Goal: Information Seeking & Learning: Learn about a topic

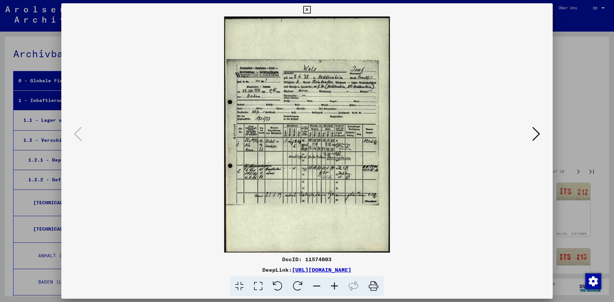
scroll to position [2000, 0]
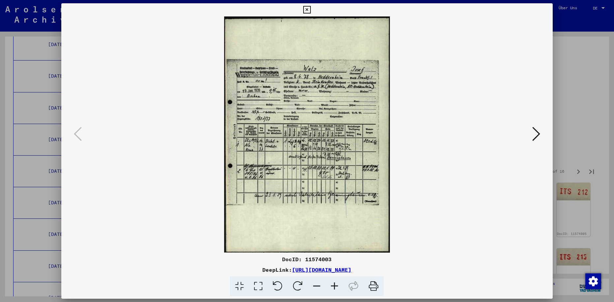
click at [334, 286] on icon at bounding box center [335, 287] width 18 height 20
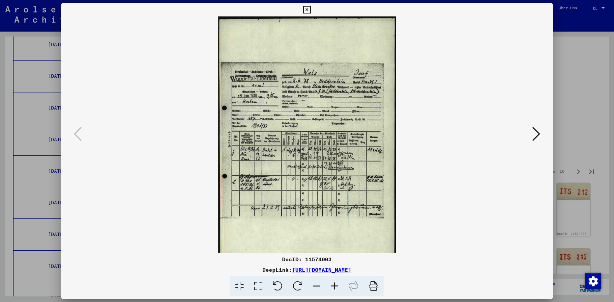
click at [334, 286] on icon at bounding box center [335, 287] width 18 height 20
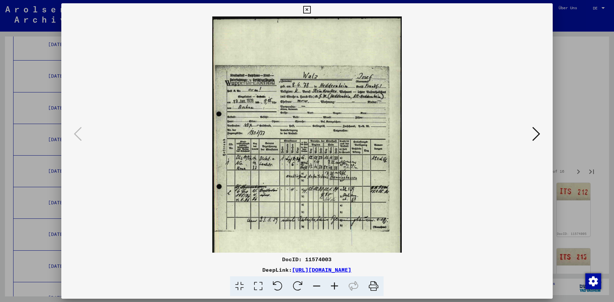
click at [334, 286] on icon at bounding box center [335, 287] width 18 height 20
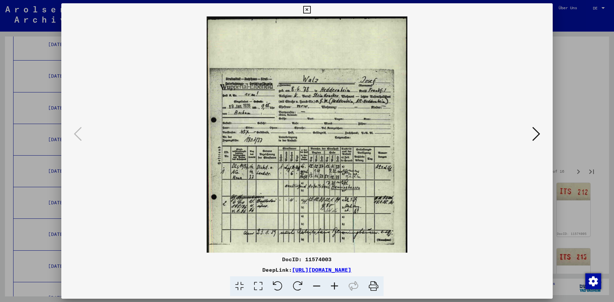
click at [334, 286] on icon at bounding box center [335, 287] width 18 height 20
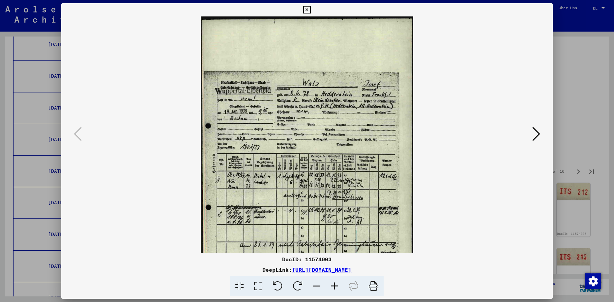
click at [334, 286] on icon at bounding box center [335, 287] width 18 height 20
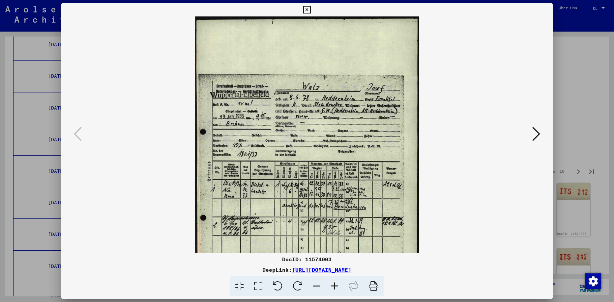
click at [334, 285] on icon at bounding box center [335, 287] width 18 height 20
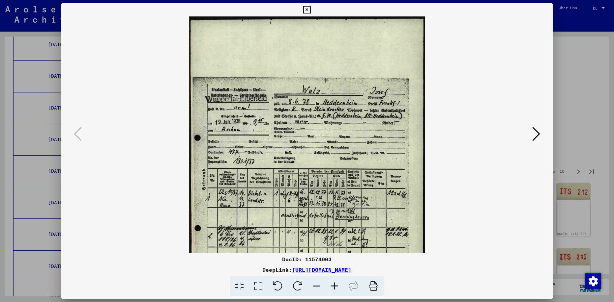
click at [334, 285] on icon at bounding box center [335, 287] width 18 height 20
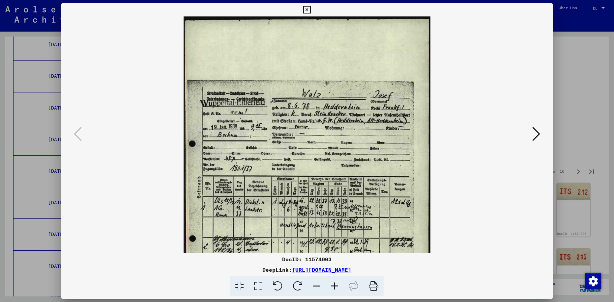
click at [334, 285] on icon at bounding box center [335, 287] width 18 height 20
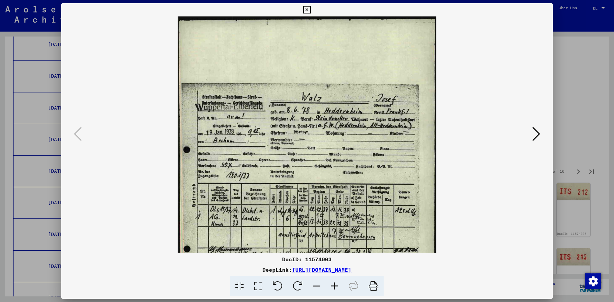
click at [334, 285] on icon at bounding box center [335, 287] width 18 height 20
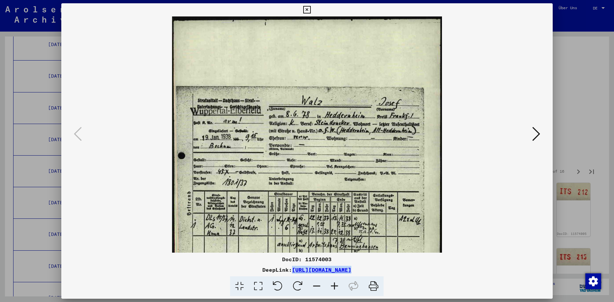
drag, startPoint x: 223, startPoint y: 270, endPoint x: 420, endPoint y: 271, distance: 197.1
click at [421, 273] on div "DeepLink: [URL][DOMAIN_NAME]" at bounding box center [306, 270] width 491 height 8
drag, startPoint x: 414, startPoint y: 272, endPoint x: 495, endPoint y: 149, distance: 147.3
click at [491, 145] on viewer-one-image at bounding box center [307, 134] width 446 height 237
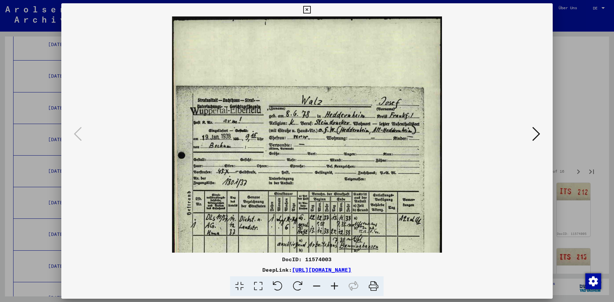
click at [200, 271] on div "DeepLink: [URL][DOMAIN_NAME]" at bounding box center [306, 270] width 491 height 8
drag, startPoint x: 223, startPoint y: 271, endPoint x: 428, endPoint y: 268, distance: 204.7
click at [430, 268] on div "DeepLink: [URL][DOMAIN_NAME]" at bounding box center [306, 270] width 491 height 8
copy link "[URL][DOMAIN_NAME]"
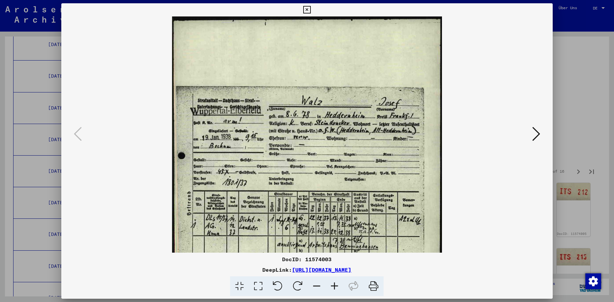
drag, startPoint x: 402, startPoint y: 149, endPoint x: 402, endPoint y: 161, distance: 11.9
click at [402, 162] on img at bounding box center [307, 208] width 270 height 385
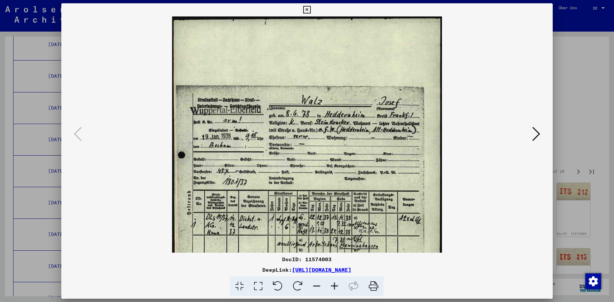
click at [382, 194] on img at bounding box center [307, 208] width 270 height 385
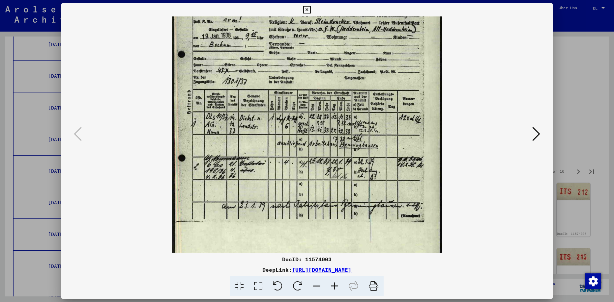
scroll to position [106, 0]
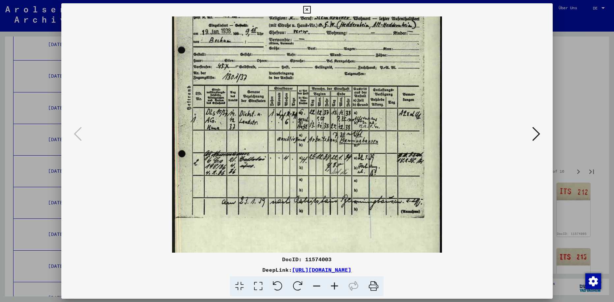
drag, startPoint x: 374, startPoint y: 186, endPoint x: 369, endPoint y: 80, distance: 105.3
click at [369, 80] on img at bounding box center [307, 103] width 270 height 385
click at [535, 133] on icon at bounding box center [536, 134] width 8 height 16
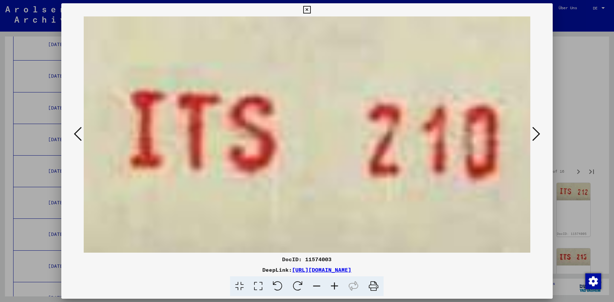
click at [535, 133] on icon at bounding box center [536, 134] width 8 height 16
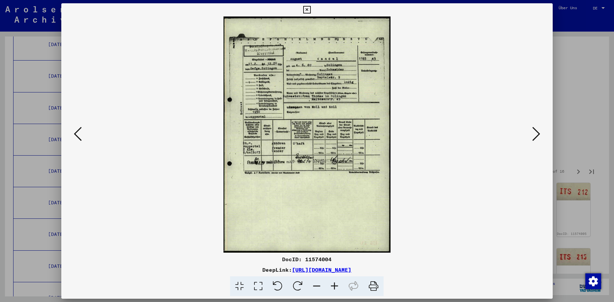
click at [334, 286] on icon at bounding box center [335, 287] width 18 height 20
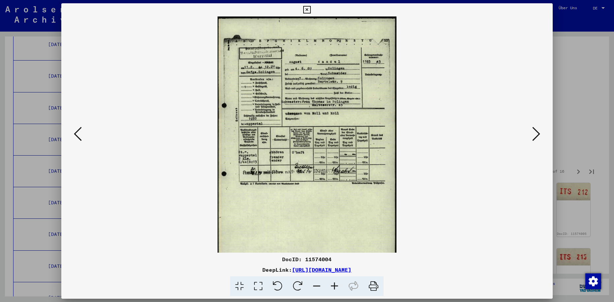
click at [334, 286] on icon at bounding box center [335, 287] width 18 height 20
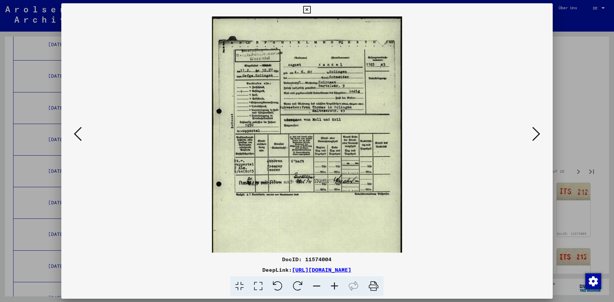
click at [334, 286] on icon at bounding box center [335, 287] width 18 height 20
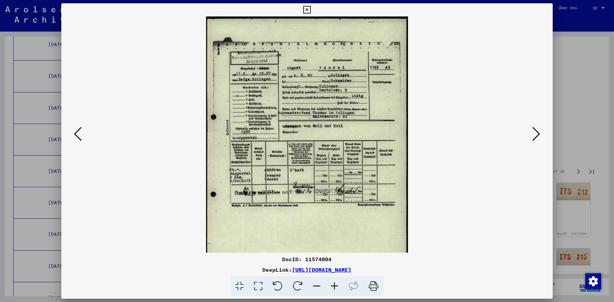
click at [334, 286] on icon at bounding box center [335, 287] width 18 height 20
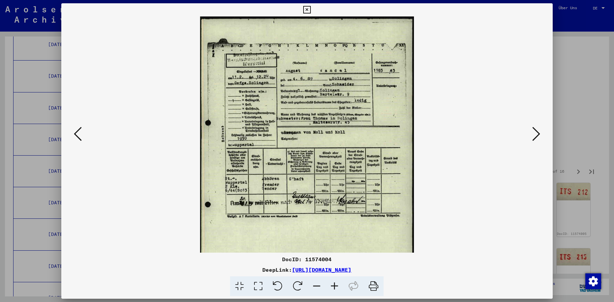
click at [534, 136] on icon at bounding box center [536, 134] width 8 height 16
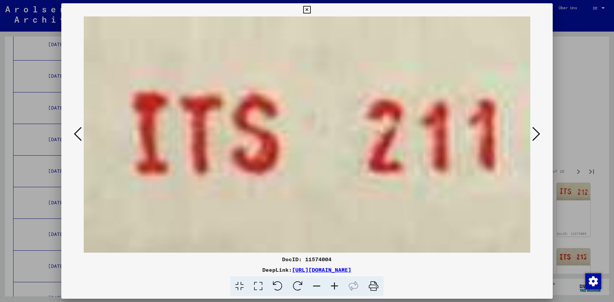
click at [534, 136] on icon at bounding box center [536, 134] width 8 height 16
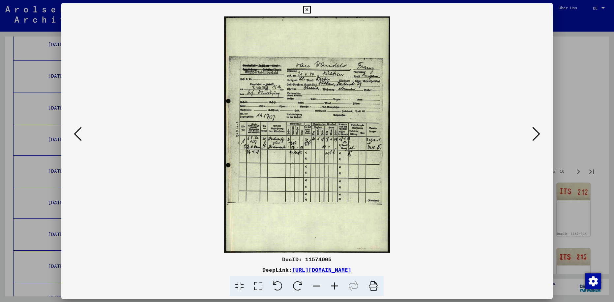
click at [534, 135] on icon at bounding box center [536, 134] width 8 height 16
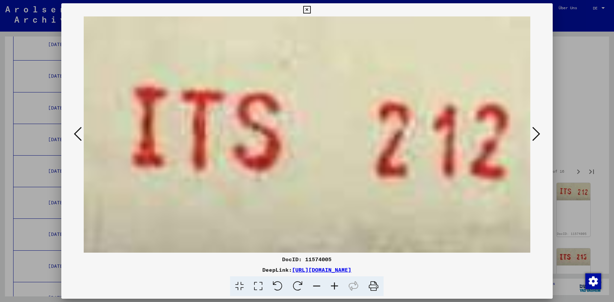
click at [534, 135] on icon at bounding box center [536, 134] width 8 height 16
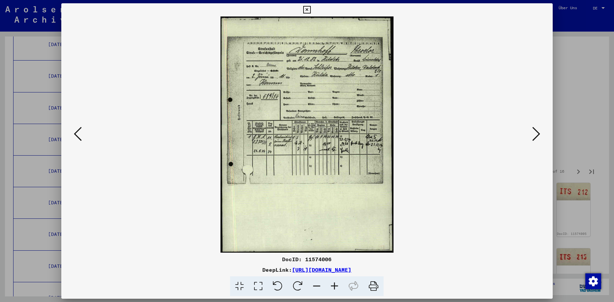
click at [533, 137] on icon at bounding box center [536, 134] width 8 height 16
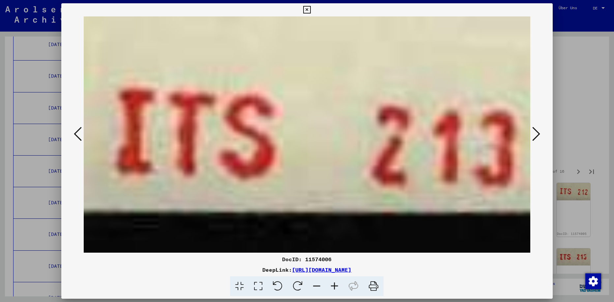
click at [533, 137] on icon at bounding box center [536, 134] width 8 height 16
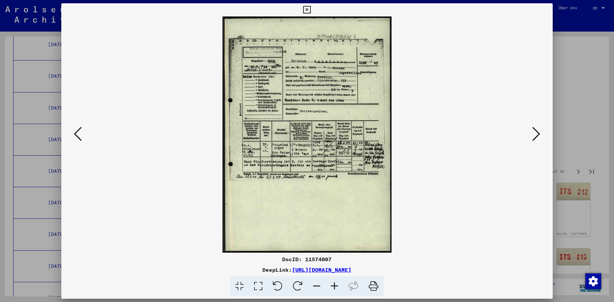
click at [534, 135] on icon at bounding box center [536, 134] width 8 height 16
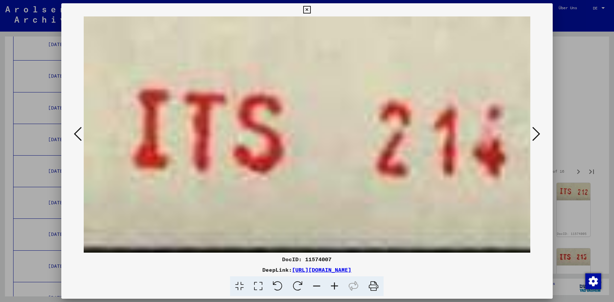
click at [76, 135] on icon at bounding box center [78, 134] width 8 height 16
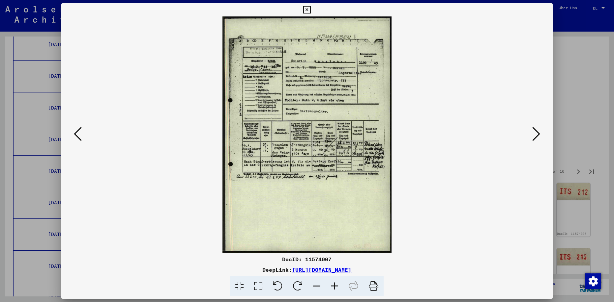
click at [536, 134] on icon at bounding box center [536, 134] width 8 height 16
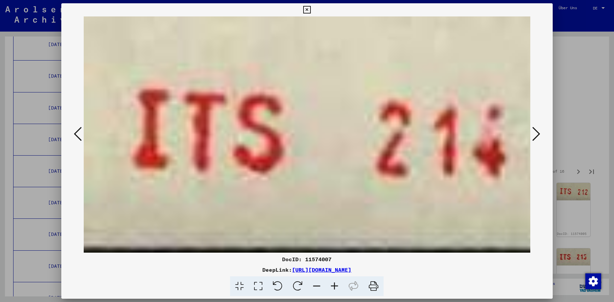
click at [535, 134] on icon at bounding box center [536, 134] width 8 height 16
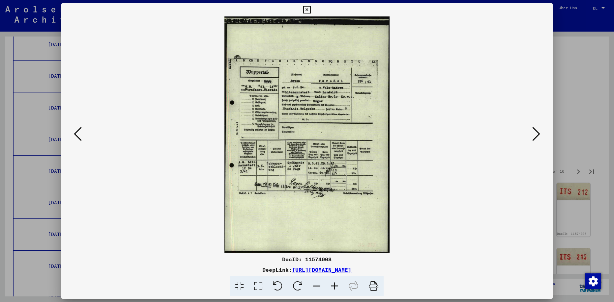
click at [533, 137] on icon at bounding box center [536, 134] width 8 height 16
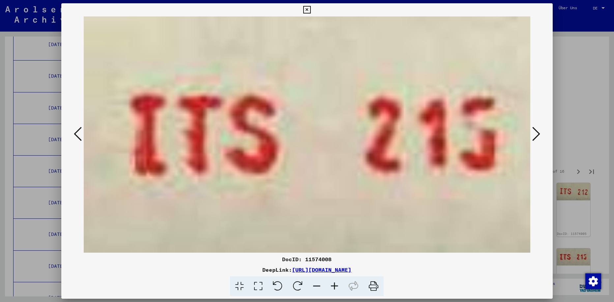
click at [532, 136] on icon at bounding box center [536, 134] width 8 height 16
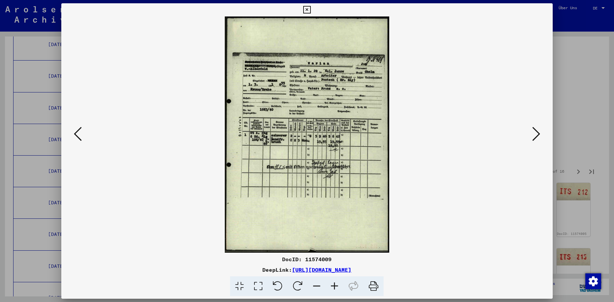
click at [533, 136] on icon at bounding box center [536, 134] width 8 height 16
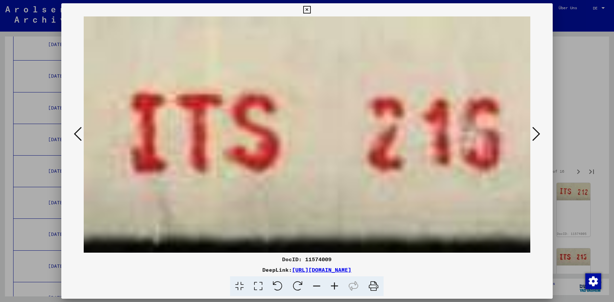
click at [532, 136] on icon at bounding box center [536, 134] width 8 height 16
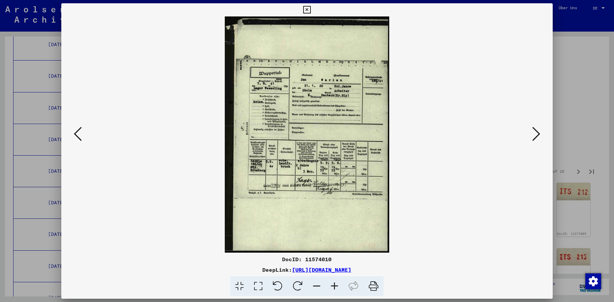
click at [533, 136] on icon at bounding box center [536, 134] width 8 height 16
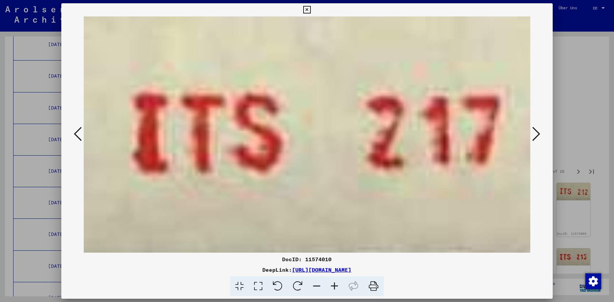
click at [532, 134] on icon at bounding box center [536, 134] width 8 height 16
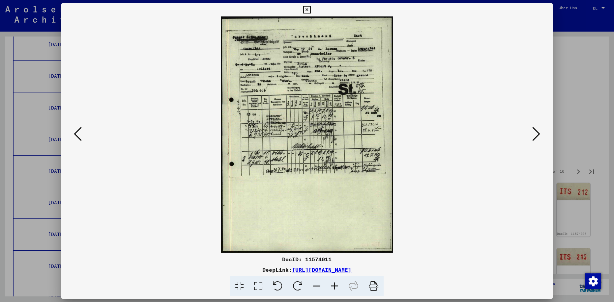
click at [533, 136] on icon at bounding box center [536, 134] width 8 height 16
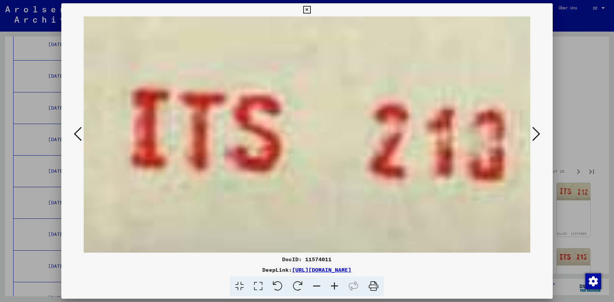
click at [533, 136] on icon at bounding box center [536, 134] width 8 height 16
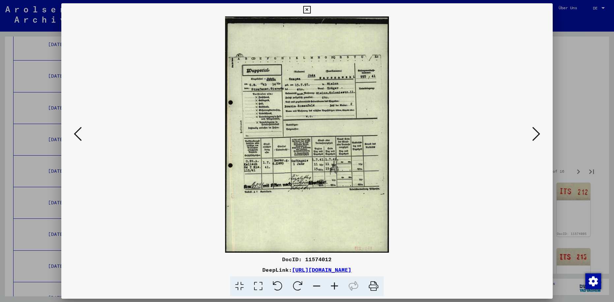
click at [536, 135] on icon at bounding box center [536, 134] width 8 height 16
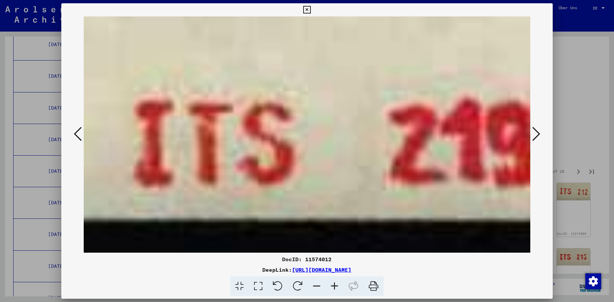
click at [536, 135] on icon at bounding box center [536, 134] width 8 height 16
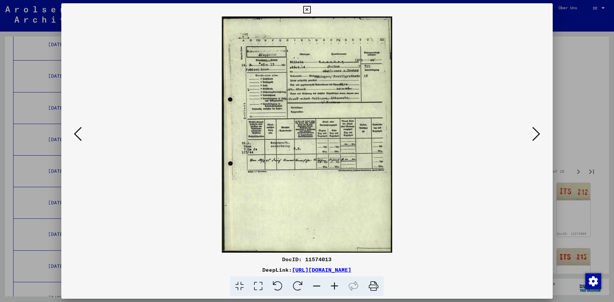
click at [537, 135] on icon at bounding box center [536, 134] width 8 height 16
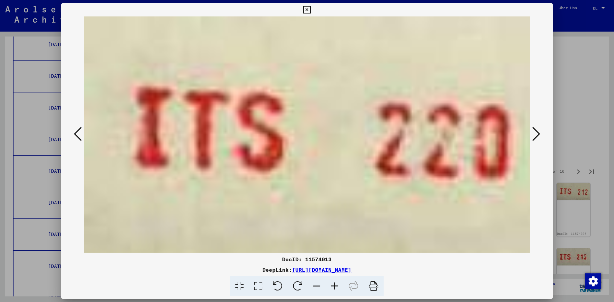
click at [537, 135] on icon at bounding box center [536, 134] width 8 height 16
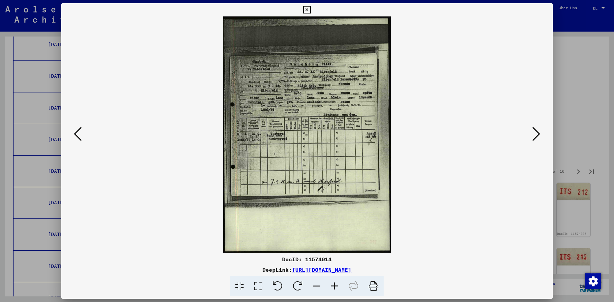
drag, startPoint x: 222, startPoint y: 270, endPoint x: 423, endPoint y: 270, distance: 200.7
click at [423, 270] on div "DeepLink: [URL][DOMAIN_NAME]" at bounding box center [306, 270] width 491 height 8
copy link "[URL][DOMAIN_NAME]"
click at [336, 286] on icon at bounding box center [335, 287] width 18 height 20
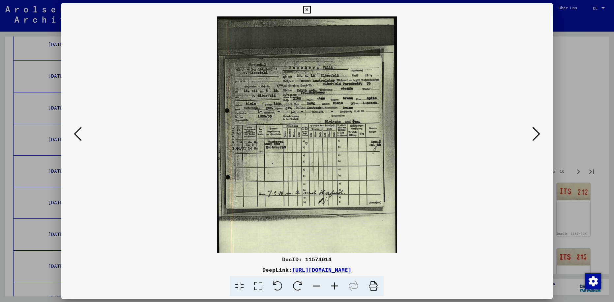
click at [336, 286] on icon at bounding box center [335, 287] width 18 height 20
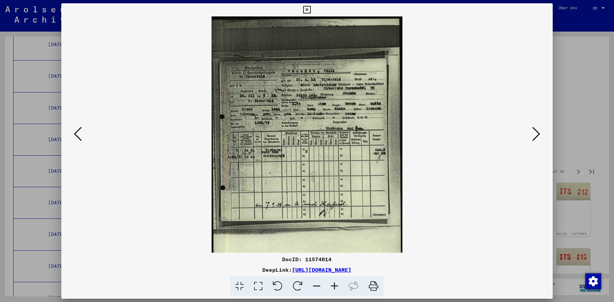
click at [336, 286] on icon at bounding box center [335, 287] width 18 height 20
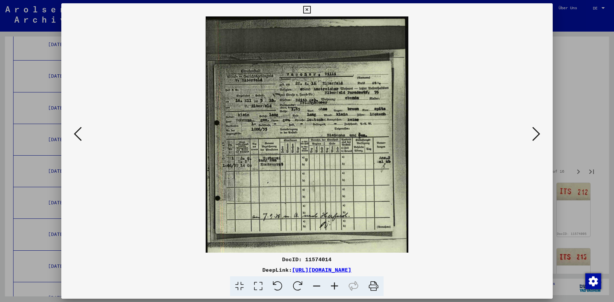
click at [336, 286] on icon at bounding box center [335, 287] width 18 height 20
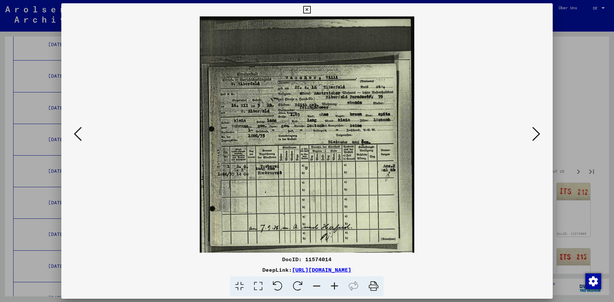
click at [336, 286] on icon at bounding box center [335, 287] width 18 height 20
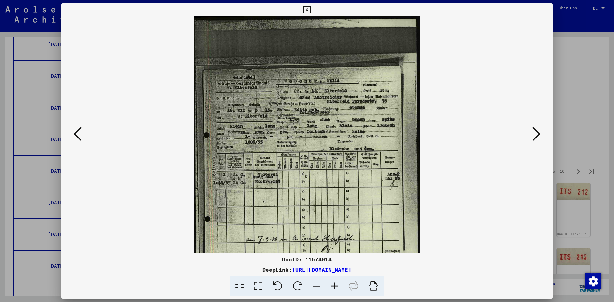
click at [332, 284] on icon at bounding box center [335, 287] width 18 height 20
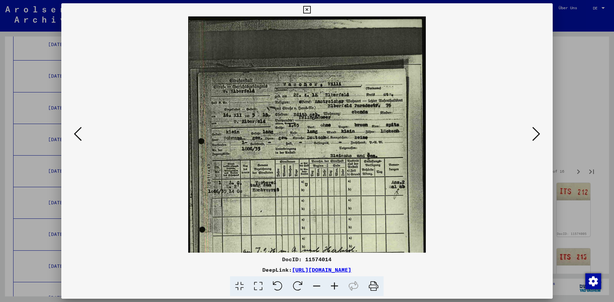
click at [332, 284] on icon at bounding box center [335, 287] width 18 height 20
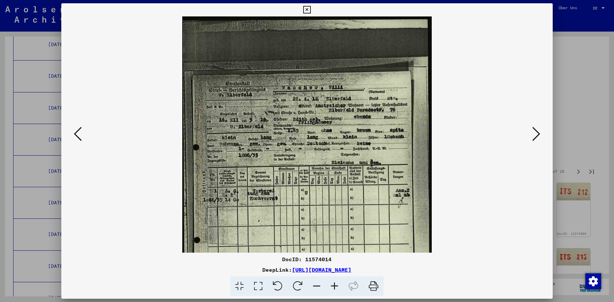
click at [332, 284] on icon at bounding box center [335, 287] width 18 height 20
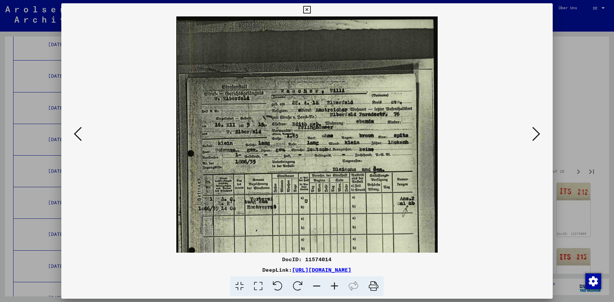
click at [332, 284] on icon at bounding box center [335, 287] width 18 height 20
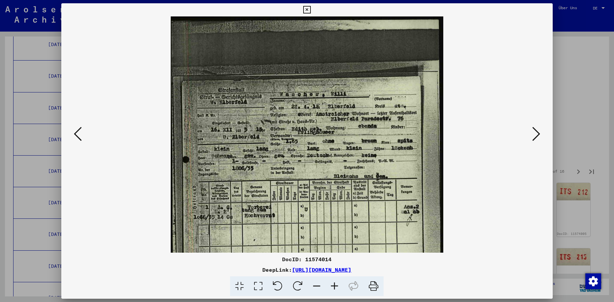
click at [332, 284] on icon at bounding box center [335, 287] width 18 height 20
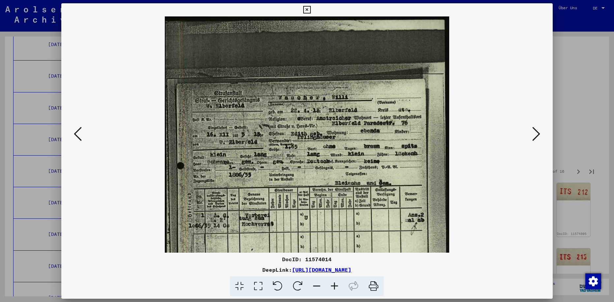
click at [332, 284] on icon at bounding box center [335, 287] width 18 height 20
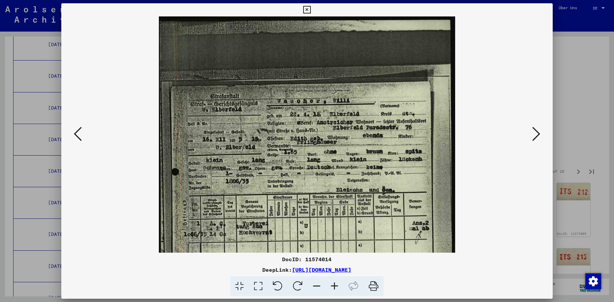
click at [334, 283] on icon at bounding box center [335, 287] width 18 height 20
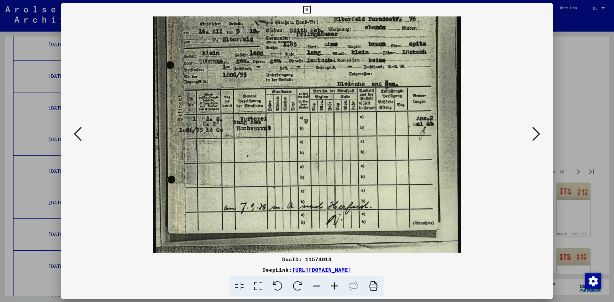
scroll to position [113, 0]
drag, startPoint x: 359, startPoint y: 214, endPoint x: 352, endPoint y: 106, distance: 108.0
click at [352, 106] on img at bounding box center [307, 121] width 308 height 434
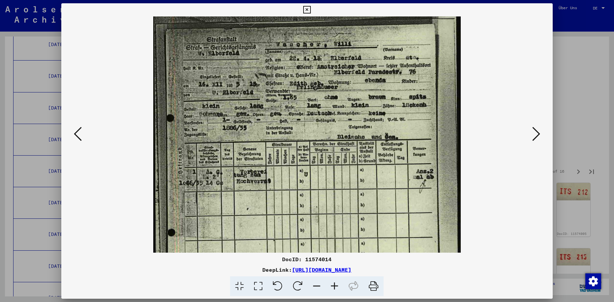
drag, startPoint x: 276, startPoint y: 102, endPoint x: 302, endPoint y: 146, distance: 51.4
click at [264, 166] on img at bounding box center [307, 174] width 308 height 434
click at [536, 133] on icon at bounding box center [536, 134] width 8 height 16
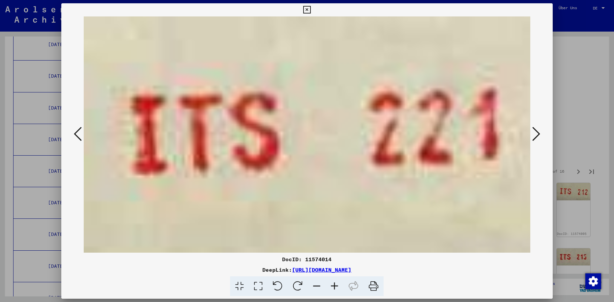
click at [536, 133] on icon at bounding box center [536, 134] width 8 height 16
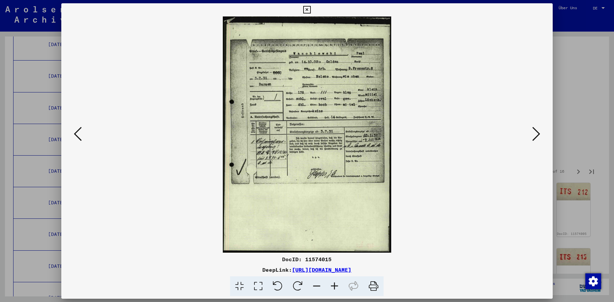
click at [537, 132] on icon at bounding box center [536, 134] width 8 height 16
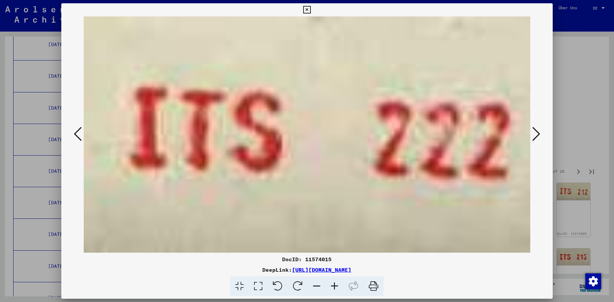
click at [537, 132] on icon at bounding box center [536, 134] width 8 height 16
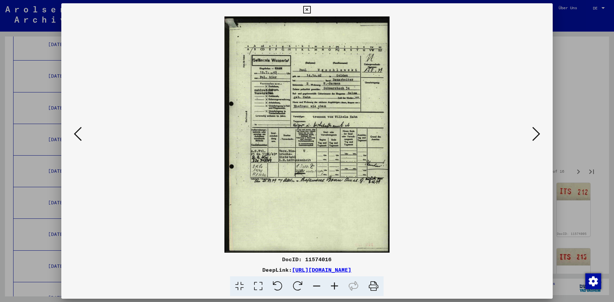
click at [536, 133] on icon at bounding box center [536, 134] width 8 height 16
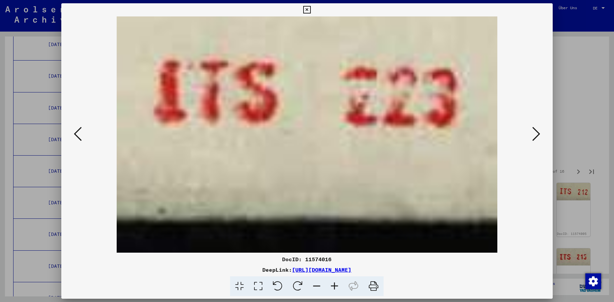
click at [536, 134] on icon at bounding box center [536, 134] width 8 height 16
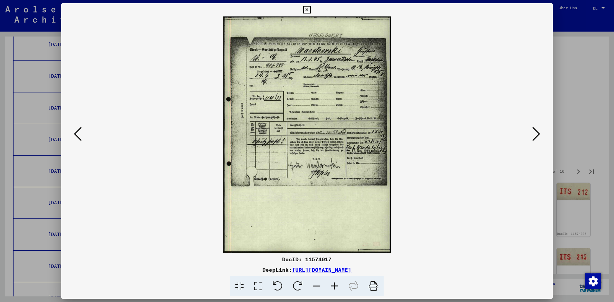
click at [536, 133] on icon at bounding box center [536, 134] width 8 height 16
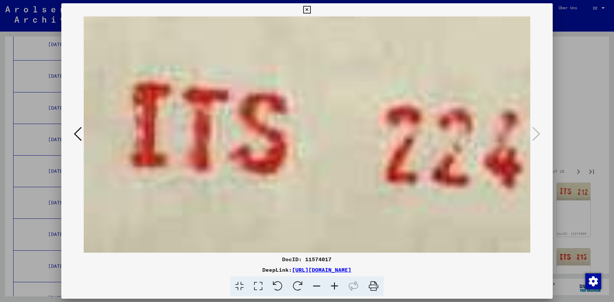
click at [536, 133] on icon at bounding box center [536, 134] width 8 height 16
click at [311, 7] on icon at bounding box center [307, 10] width 8 height 8
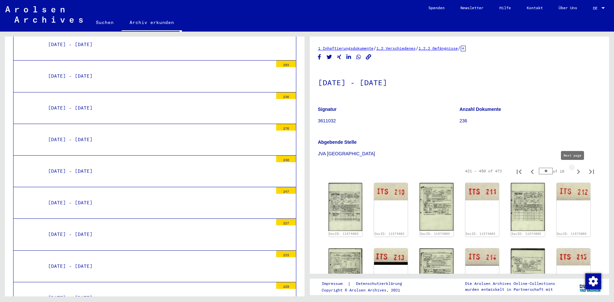
click at [574, 171] on icon "Next page" at bounding box center [578, 171] width 9 height 9
type input "**"
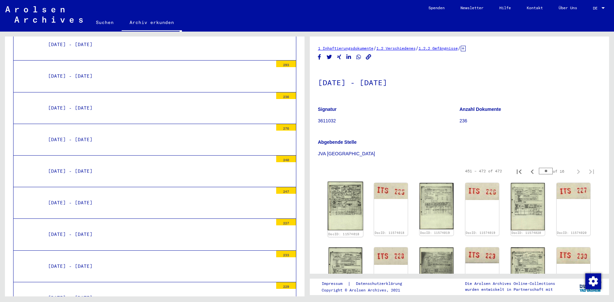
click at [343, 209] on img at bounding box center [346, 206] width 36 height 49
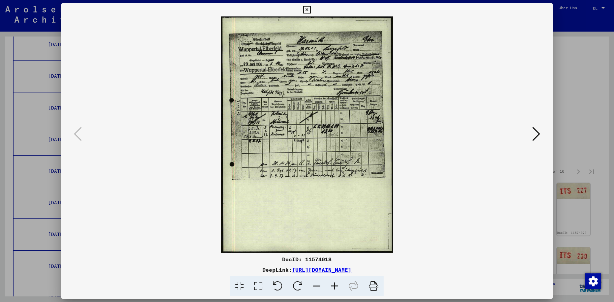
click at [533, 133] on icon at bounding box center [536, 134] width 8 height 16
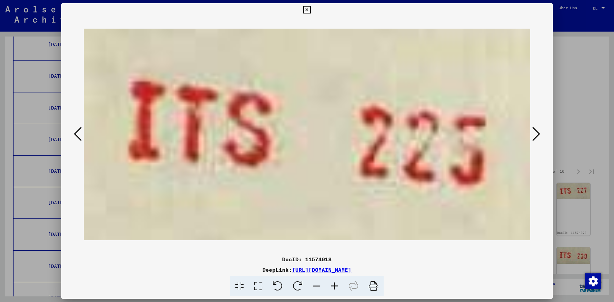
click at [533, 133] on icon at bounding box center [536, 134] width 8 height 16
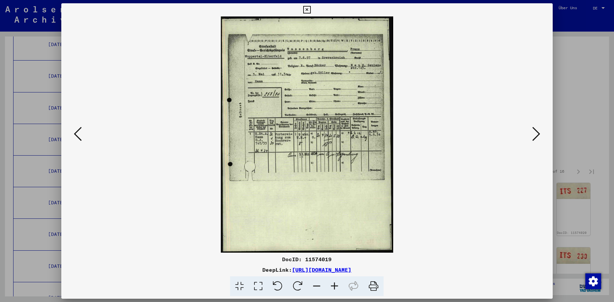
click at [535, 134] on icon at bounding box center [536, 134] width 8 height 16
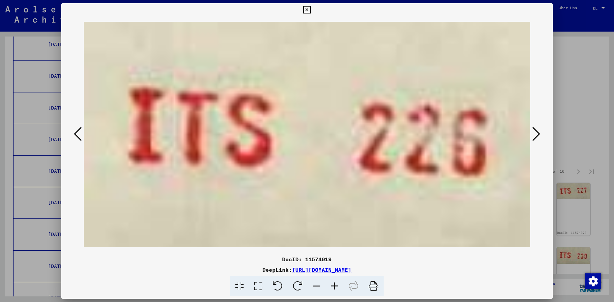
click at [535, 134] on icon at bounding box center [536, 134] width 8 height 16
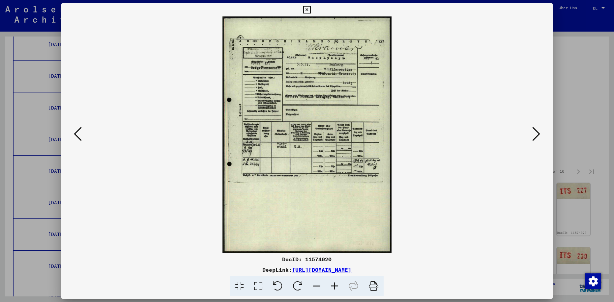
click at [333, 285] on icon at bounding box center [335, 287] width 18 height 20
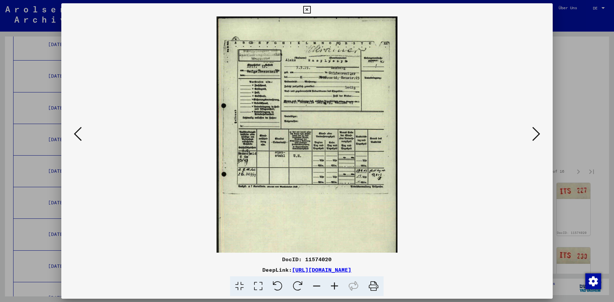
click at [333, 285] on icon at bounding box center [335, 287] width 18 height 20
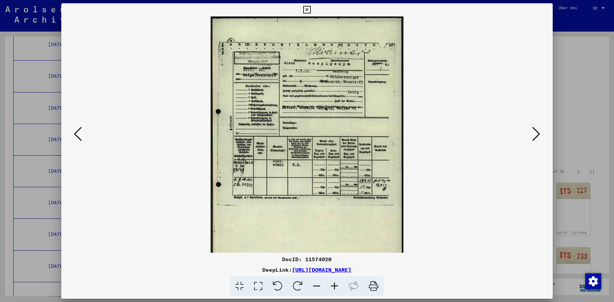
click at [333, 285] on icon at bounding box center [335, 287] width 18 height 20
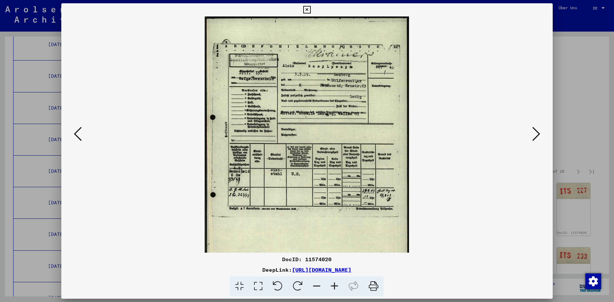
click at [333, 285] on icon at bounding box center [335, 287] width 18 height 20
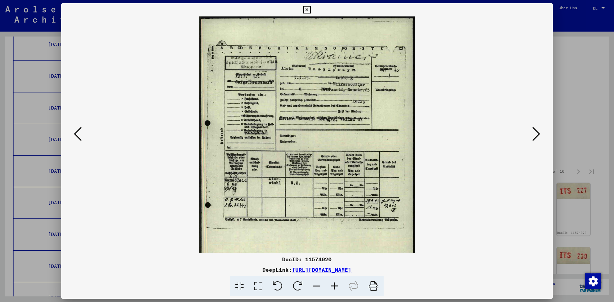
click at [536, 136] on icon at bounding box center [536, 134] width 8 height 16
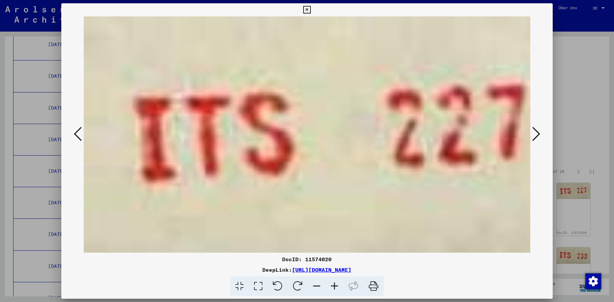
click at [536, 135] on icon at bounding box center [536, 134] width 8 height 16
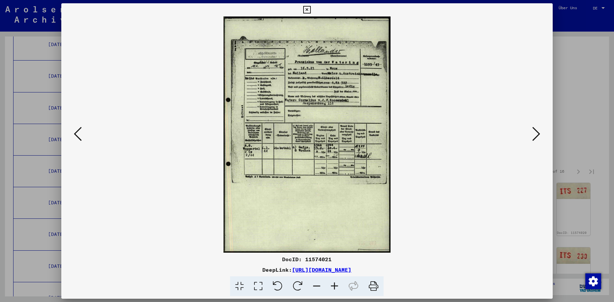
click at [535, 133] on icon at bounding box center [536, 134] width 8 height 16
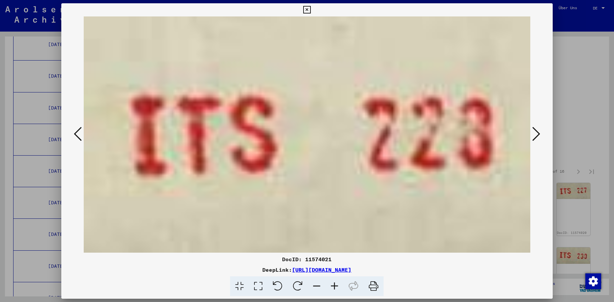
click at [535, 133] on icon at bounding box center [536, 134] width 8 height 16
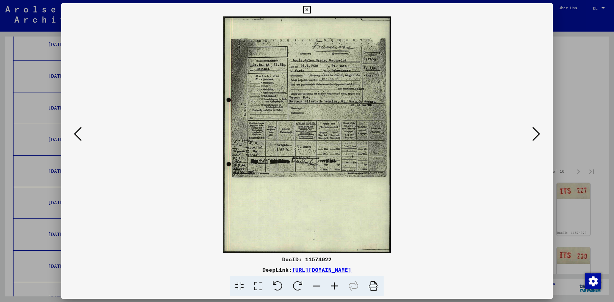
click at [536, 134] on icon at bounding box center [536, 134] width 8 height 16
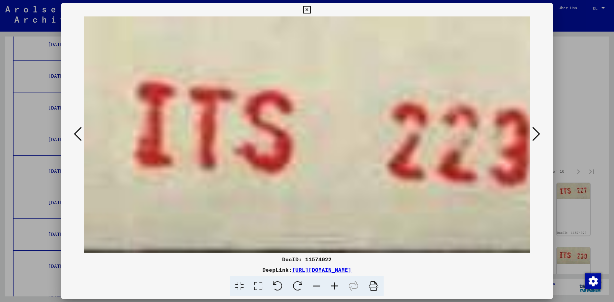
click at [535, 133] on icon at bounding box center [536, 134] width 8 height 16
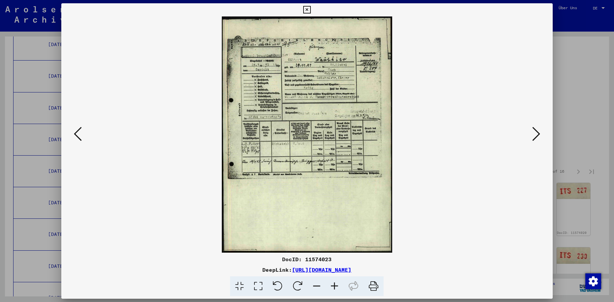
click at [335, 286] on icon at bounding box center [335, 287] width 18 height 20
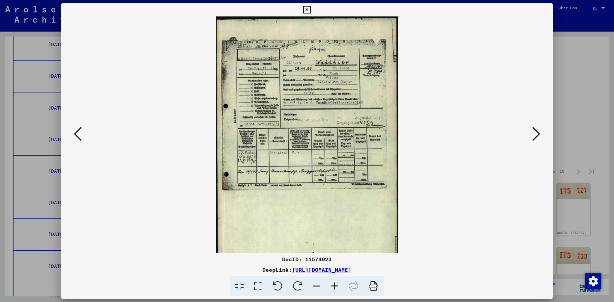
click at [335, 286] on icon at bounding box center [335, 287] width 18 height 20
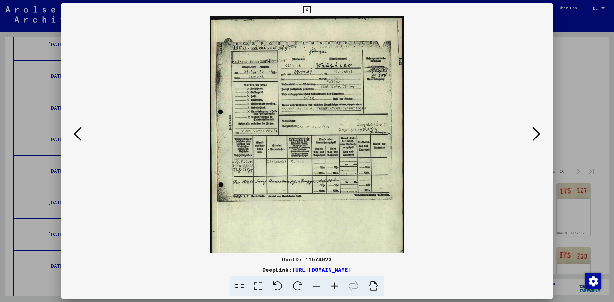
drag, startPoint x: 223, startPoint y: 269, endPoint x: 422, endPoint y: 269, distance: 199.0
click at [423, 269] on div "DeepLink: [URL][DOMAIN_NAME]" at bounding box center [306, 270] width 491 height 8
copy link "[URL][DOMAIN_NAME]"
click at [333, 288] on icon at bounding box center [335, 287] width 18 height 20
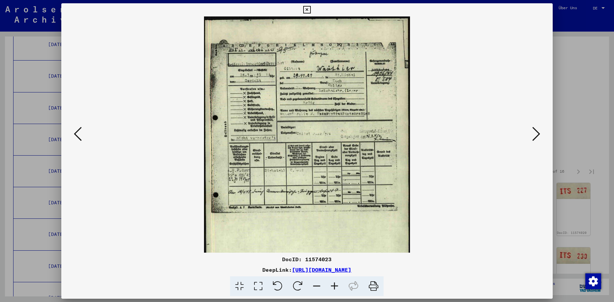
click at [333, 288] on icon at bounding box center [335, 287] width 18 height 20
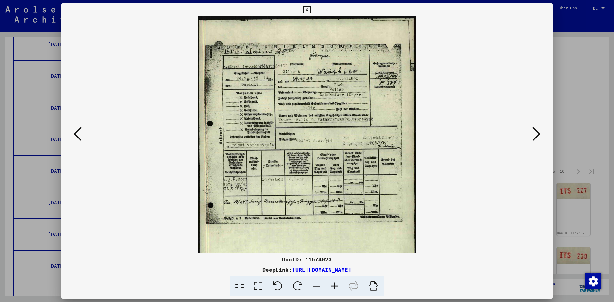
click at [333, 288] on icon at bounding box center [335, 287] width 18 height 20
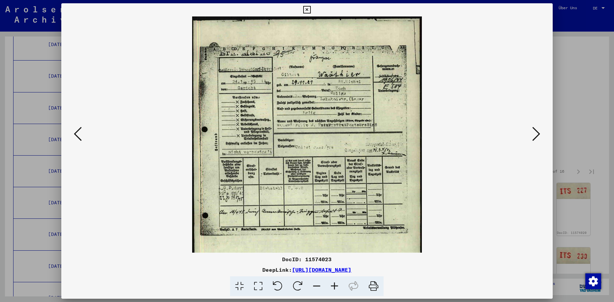
click at [333, 288] on icon at bounding box center [335, 287] width 18 height 20
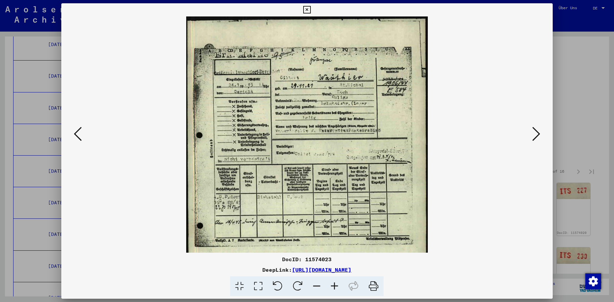
click at [334, 287] on icon at bounding box center [335, 287] width 18 height 20
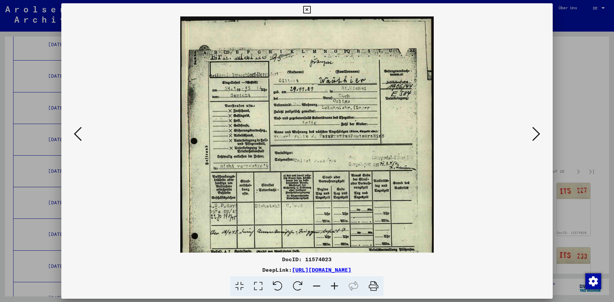
click at [335, 286] on icon at bounding box center [335, 287] width 18 height 20
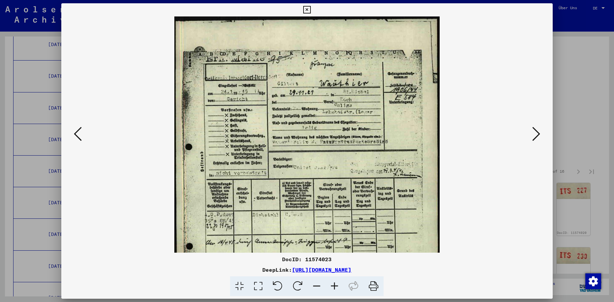
click at [535, 132] on icon at bounding box center [536, 134] width 8 height 16
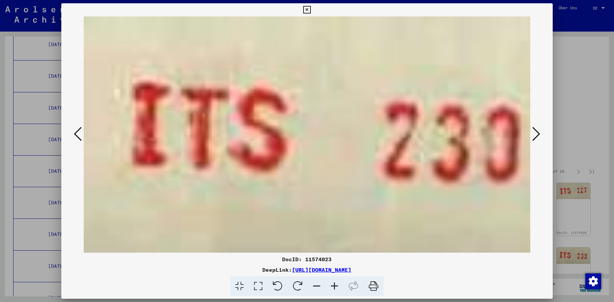
click at [534, 132] on icon at bounding box center [536, 134] width 8 height 16
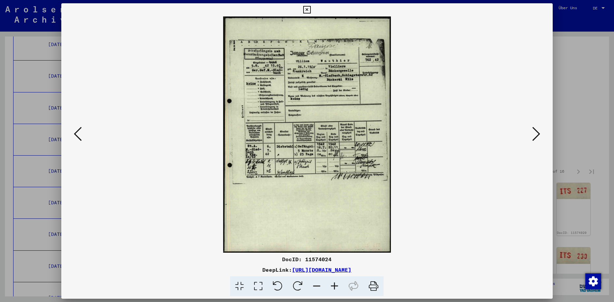
click at [535, 133] on icon at bounding box center [536, 134] width 8 height 16
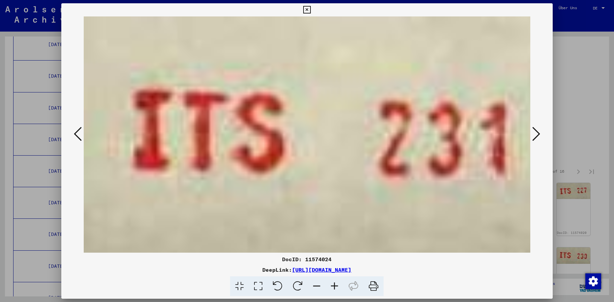
click at [535, 133] on icon at bounding box center [536, 134] width 8 height 16
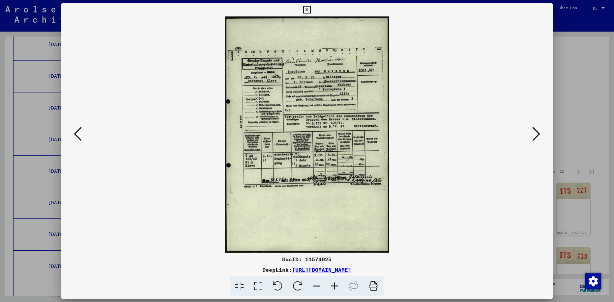
click at [78, 135] on icon at bounding box center [78, 134] width 8 height 16
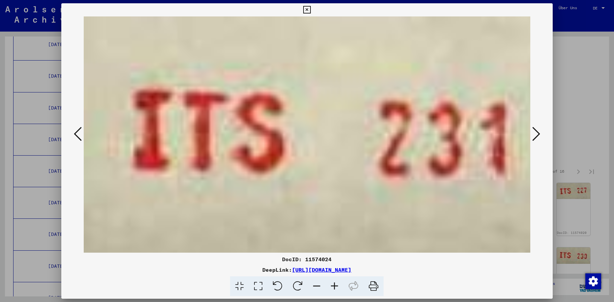
click at [78, 134] on icon at bounding box center [78, 134] width 8 height 16
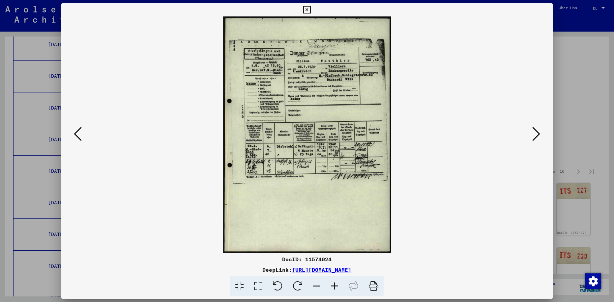
click at [536, 134] on icon at bounding box center [536, 134] width 8 height 16
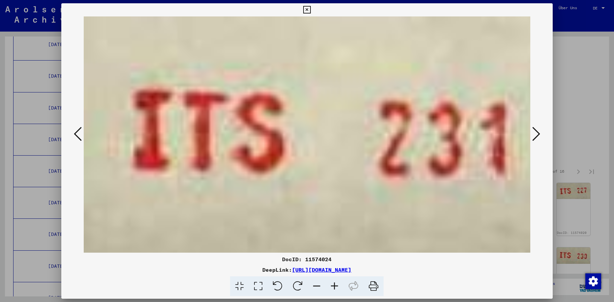
click at [536, 134] on icon at bounding box center [536, 134] width 8 height 16
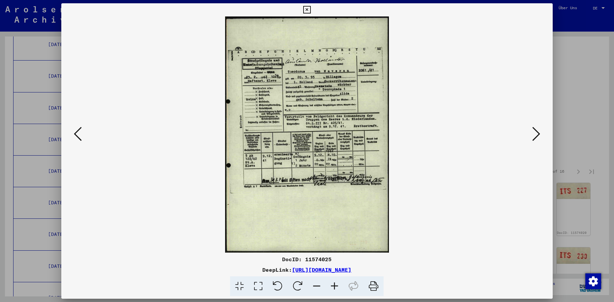
click at [536, 132] on icon at bounding box center [536, 134] width 8 height 16
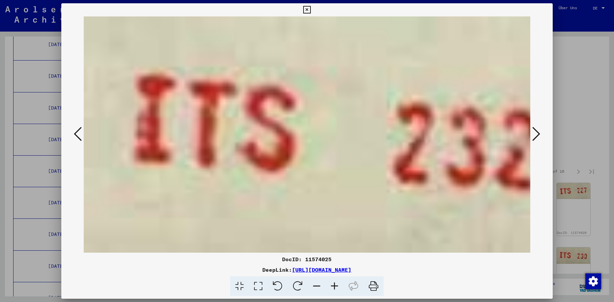
click at [536, 133] on icon at bounding box center [536, 134] width 8 height 16
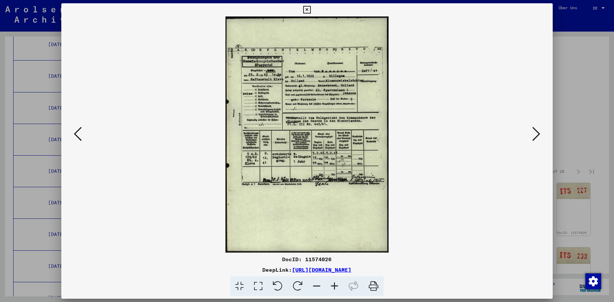
click at [536, 134] on icon at bounding box center [536, 134] width 8 height 16
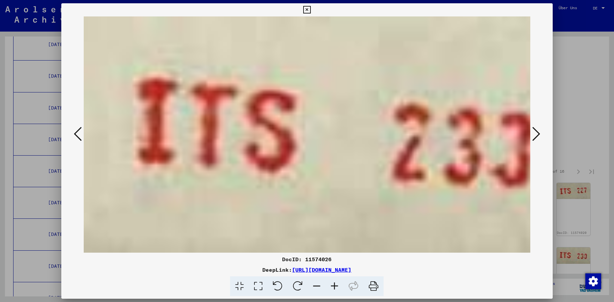
click at [536, 134] on icon at bounding box center [536, 134] width 8 height 16
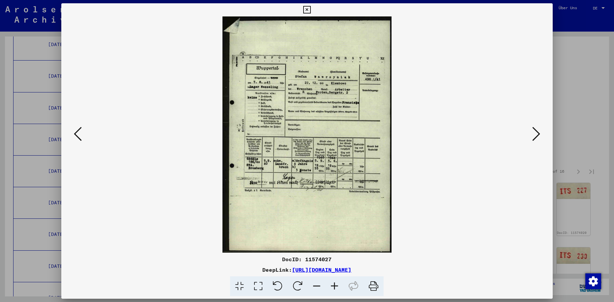
click at [538, 135] on icon at bounding box center [536, 134] width 8 height 16
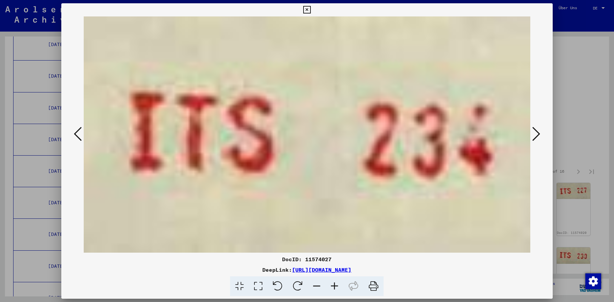
click at [538, 135] on icon at bounding box center [536, 134] width 8 height 16
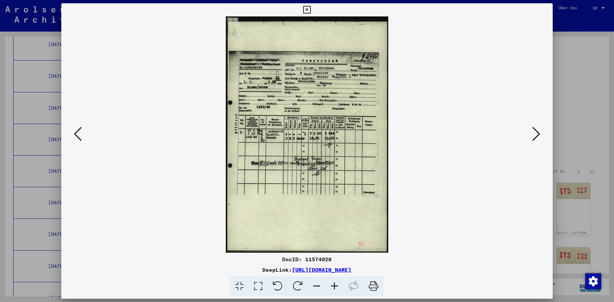
drag, startPoint x: 503, startPoint y: 130, endPoint x: 477, endPoint y: 112, distance: 31.8
click at [477, 112] on viewer-one-image at bounding box center [307, 134] width 446 height 237
click at [535, 135] on icon at bounding box center [536, 134] width 8 height 16
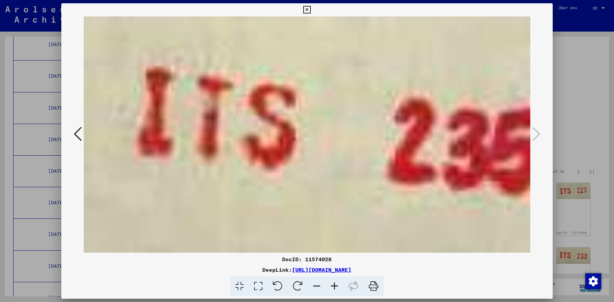
click at [535, 135] on icon at bounding box center [536, 134] width 8 height 16
click at [534, 135] on icon at bounding box center [536, 134] width 8 height 16
click at [311, 10] on icon at bounding box center [307, 10] width 8 height 8
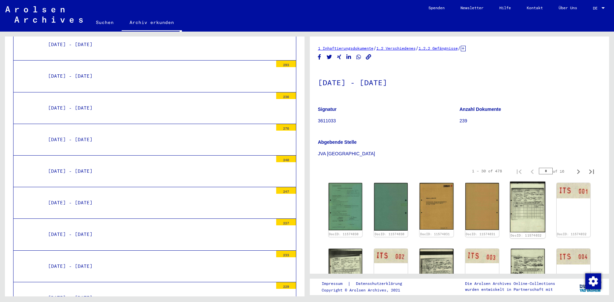
click at [517, 199] on img at bounding box center [528, 207] width 36 height 51
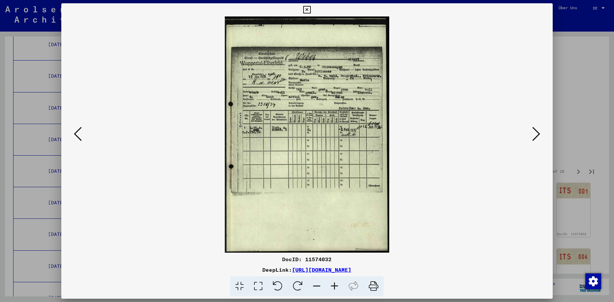
click at [536, 135] on icon at bounding box center [536, 134] width 8 height 16
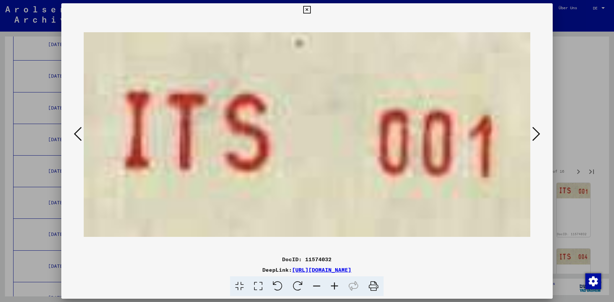
click at [536, 135] on icon at bounding box center [536, 134] width 8 height 16
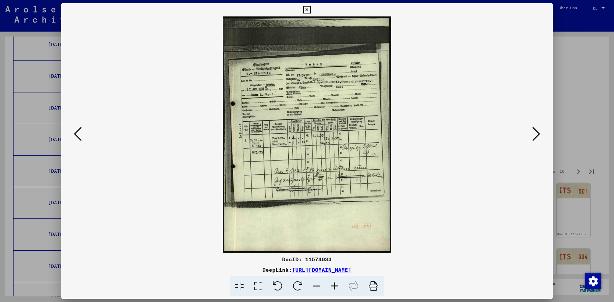
click at [537, 134] on icon at bounding box center [536, 134] width 8 height 16
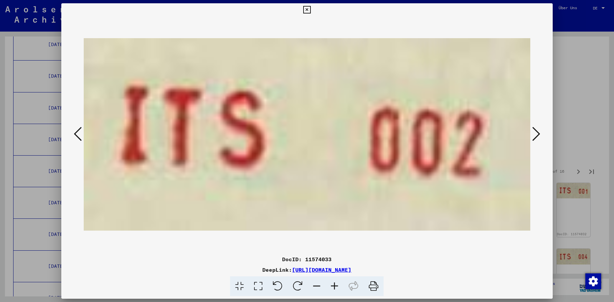
click at [537, 134] on icon at bounding box center [536, 134] width 8 height 16
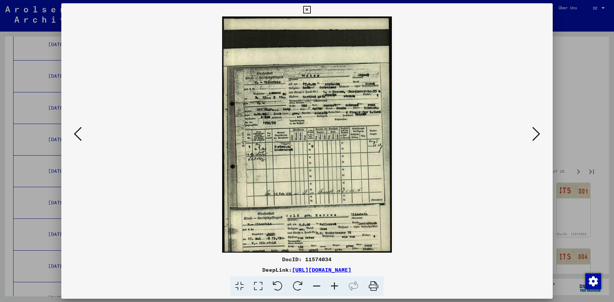
click at [534, 134] on icon at bounding box center [536, 134] width 8 height 16
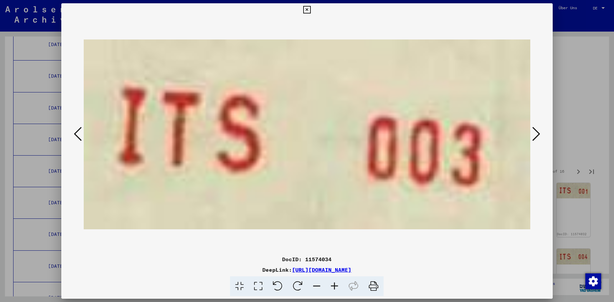
click at [535, 134] on icon at bounding box center [536, 134] width 8 height 16
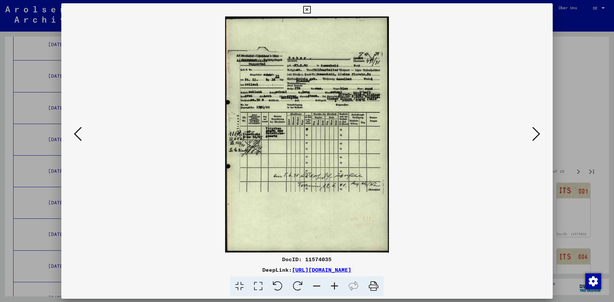
drag, startPoint x: 222, startPoint y: 271, endPoint x: 423, endPoint y: 269, distance: 200.7
click at [423, 269] on div "DeepLink: [URL][DOMAIN_NAME]" at bounding box center [306, 270] width 491 height 8
copy link "[URL][DOMAIN_NAME]"
click at [537, 133] on icon at bounding box center [536, 134] width 8 height 16
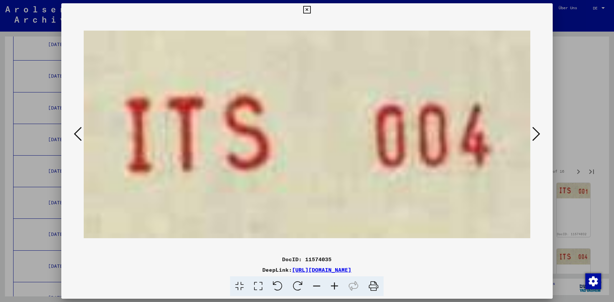
click at [537, 133] on icon at bounding box center [536, 134] width 8 height 16
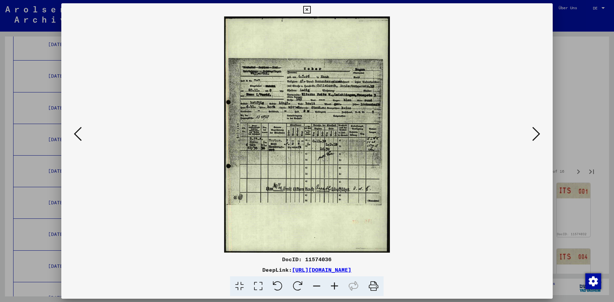
click at [535, 135] on icon at bounding box center [536, 134] width 8 height 16
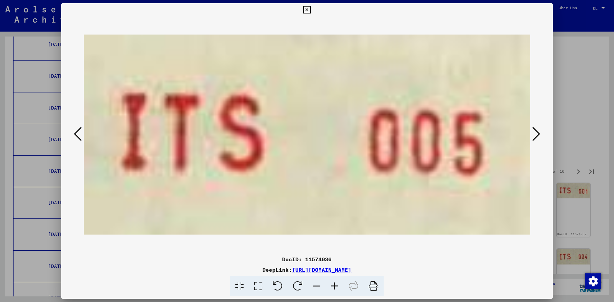
click at [535, 135] on icon at bounding box center [536, 134] width 8 height 16
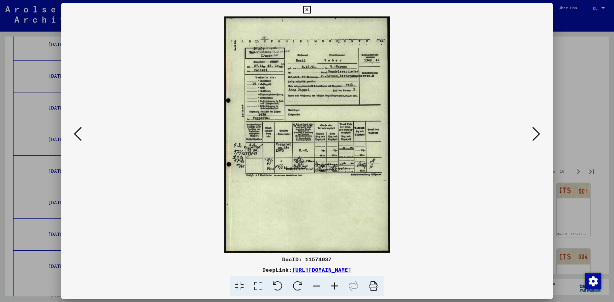
click at [534, 136] on icon at bounding box center [536, 134] width 8 height 16
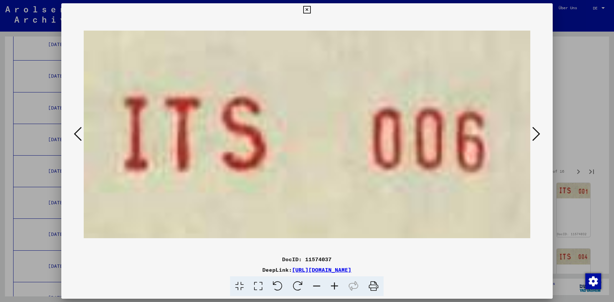
click at [534, 136] on icon at bounding box center [536, 134] width 8 height 16
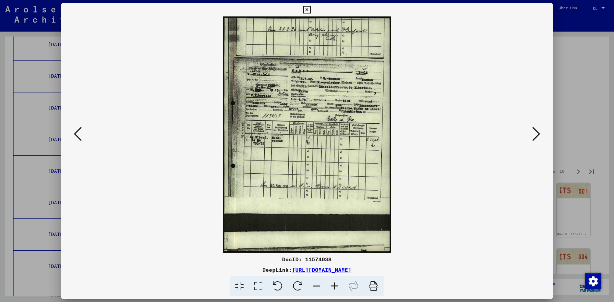
click at [532, 135] on button at bounding box center [536, 134] width 12 height 19
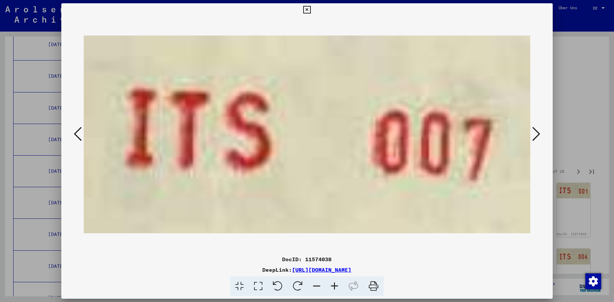
click at [532, 135] on button at bounding box center [536, 134] width 12 height 19
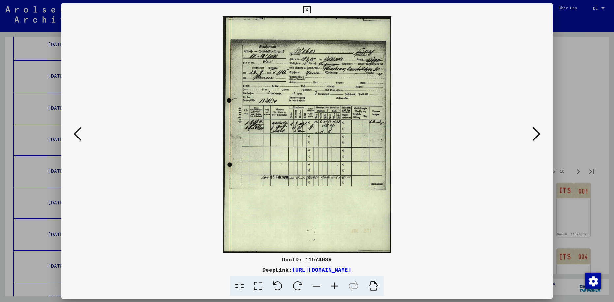
click at [534, 135] on icon at bounding box center [536, 134] width 8 height 16
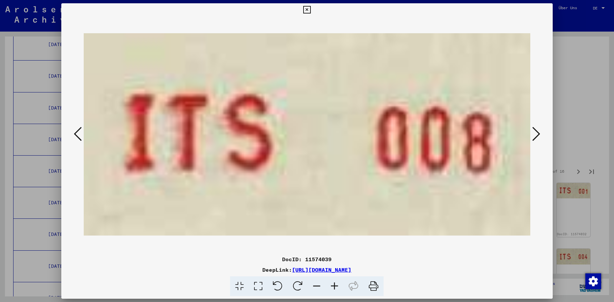
click at [534, 135] on icon at bounding box center [536, 134] width 8 height 16
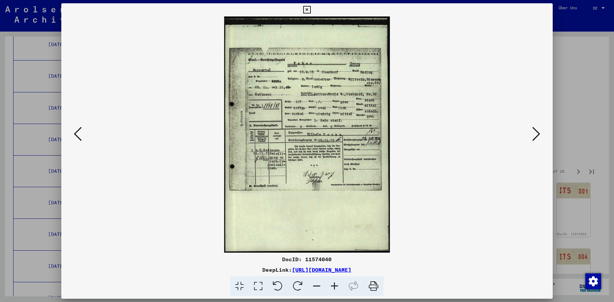
click at [536, 133] on icon at bounding box center [536, 134] width 8 height 16
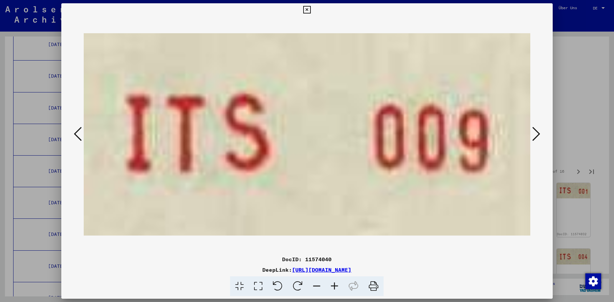
click at [536, 133] on icon at bounding box center [536, 134] width 8 height 16
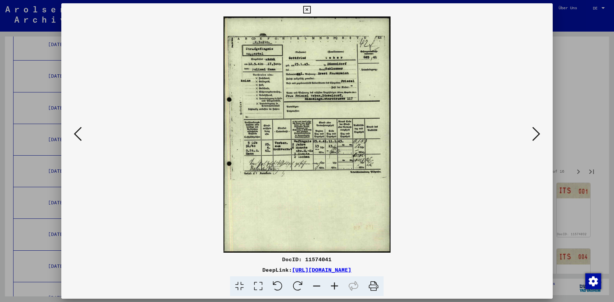
click at [534, 135] on icon at bounding box center [536, 134] width 8 height 16
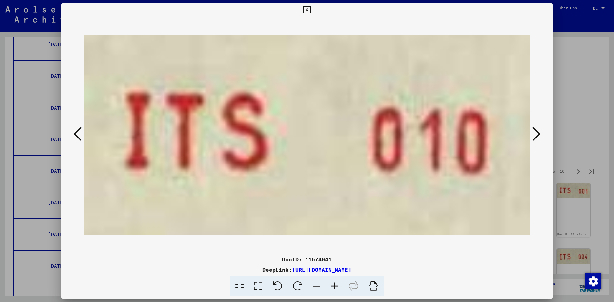
click at [534, 135] on icon at bounding box center [536, 134] width 8 height 16
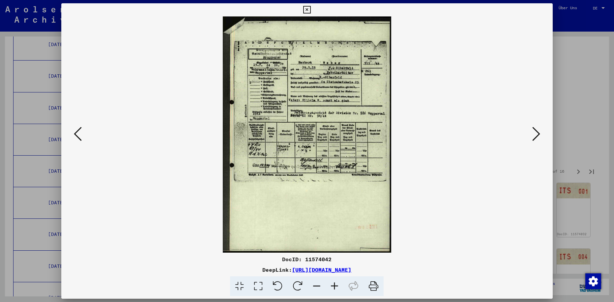
click at [537, 135] on icon at bounding box center [536, 134] width 8 height 16
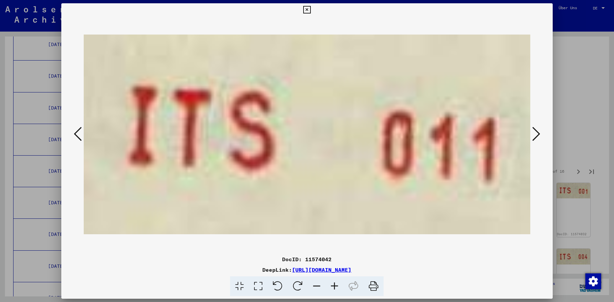
click at [537, 135] on icon at bounding box center [536, 134] width 8 height 16
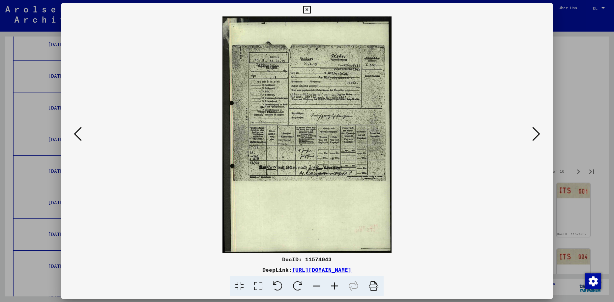
click at [333, 286] on icon at bounding box center [335, 287] width 18 height 20
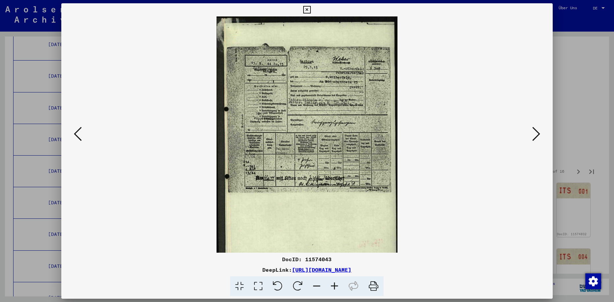
click at [333, 286] on icon at bounding box center [335, 287] width 18 height 20
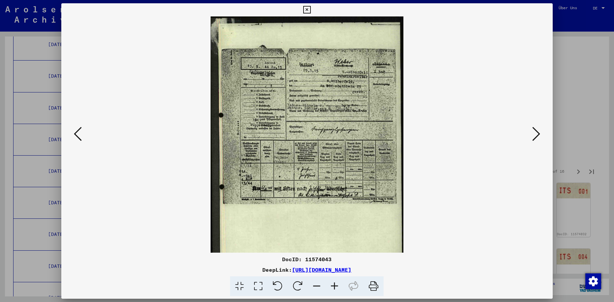
drag, startPoint x: 222, startPoint y: 270, endPoint x: 420, endPoint y: 272, distance: 198.0
click at [424, 272] on div "DeepLink: [URL][DOMAIN_NAME]" at bounding box center [306, 270] width 491 height 8
copy link "[URL][DOMAIN_NAME]"
click at [76, 135] on icon at bounding box center [78, 134] width 8 height 16
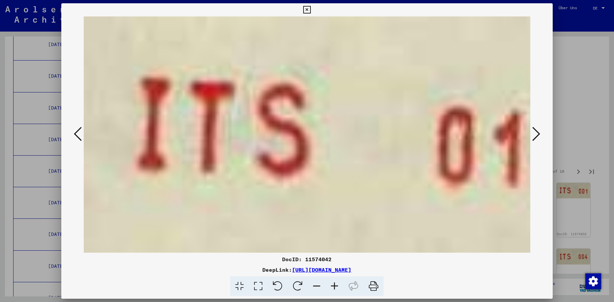
click at [78, 135] on icon at bounding box center [78, 134] width 8 height 16
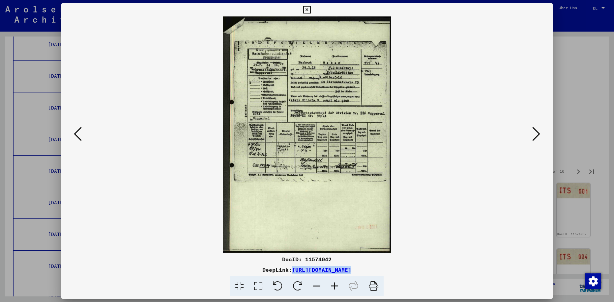
drag, startPoint x: 223, startPoint y: 270, endPoint x: 425, endPoint y: 274, distance: 201.7
click at [425, 274] on div "DocID: 11574042 DeepLink: [URL][DOMAIN_NAME]" at bounding box center [306, 276] width 491 height 41
copy div "[URL][DOMAIN_NAME]"
click at [536, 132] on icon at bounding box center [536, 134] width 8 height 16
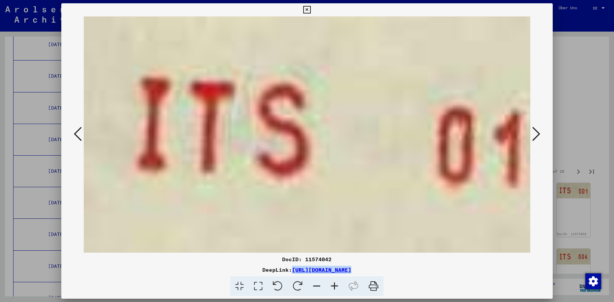
click at [535, 132] on icon at bounding box center [536, 134] width 8 height 16
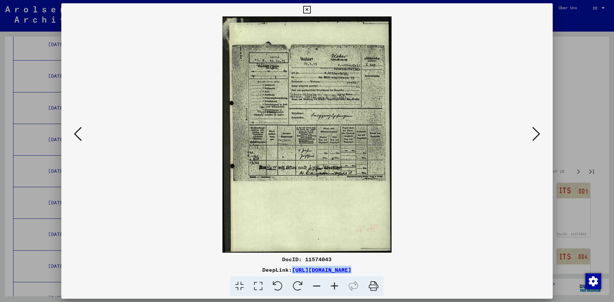
copy div "[URL][DOMAIN_NAME]"
click at [336, 286] on icon at bounding box center [335, 287] width 18 height 20
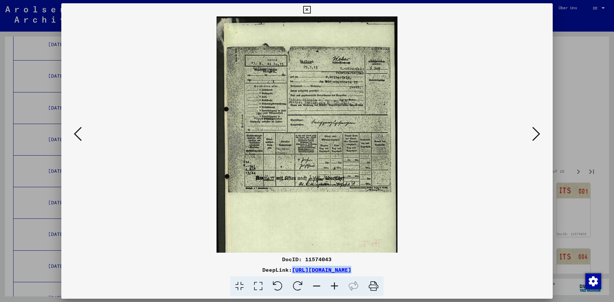
click at [336, 285] on icon at bounding box center [335, 287] width 18 height 20
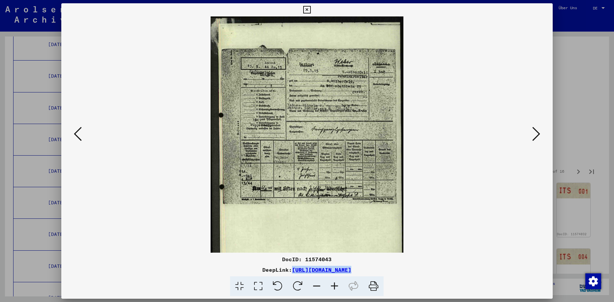
click at [532, 134] on icon at bounding box center [536, 134] width 8 height 16
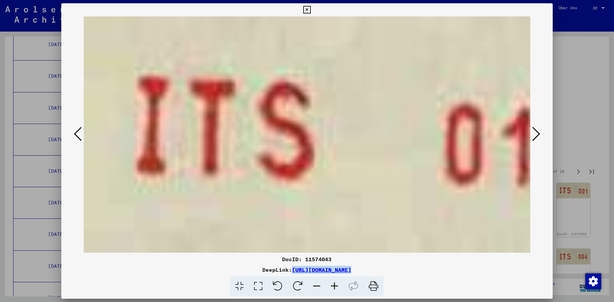
click at [532, 134] on icon at bounding box center [536, 134] width 8 height 16
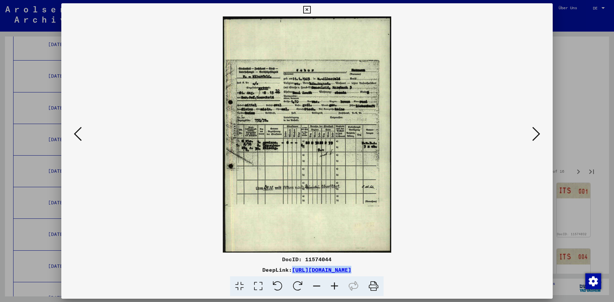
click at [532, 132] on icon at bounding box center [536, 134] width 8 height 16
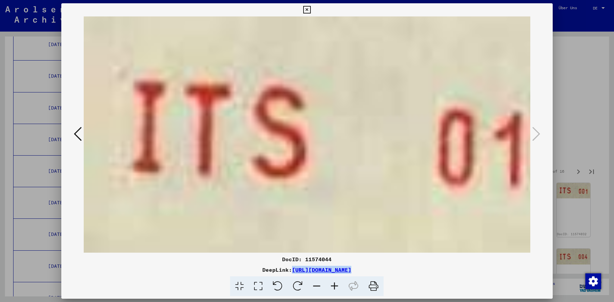
click at [532, 132] on icon at bounding box center [536, 134] width 8 height 16
click at [311, 9] on icon at bounding box center [307, 10] width 8 height 8
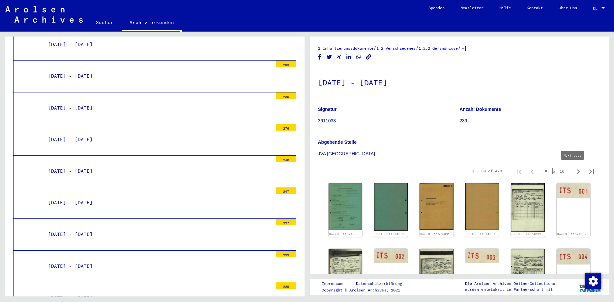
click at [577, 173] on icon "Next page" at bounding box center [578, 172] width 3 height 5
type input "*"
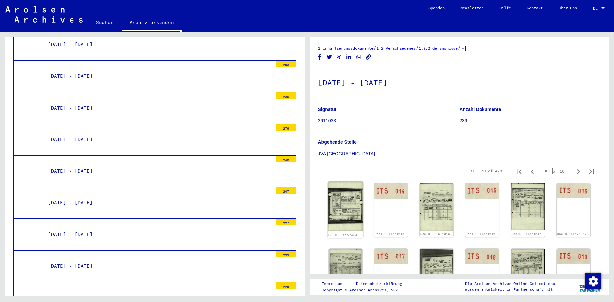
click at [344, 204] on img at bounding box center [346, 206] width 36 height 49
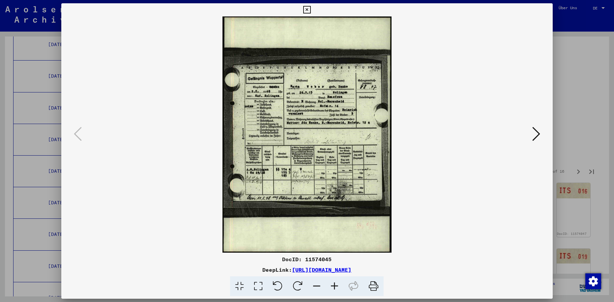
click at [534, 132] on icon at bounding box center [536, 134] width 8 height 16
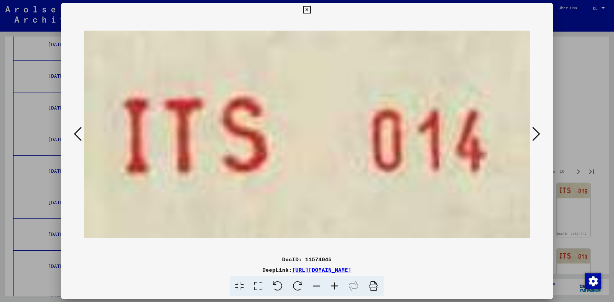
click at [534, 132] on icon at bounding box center [536, 134] width 8 height 16
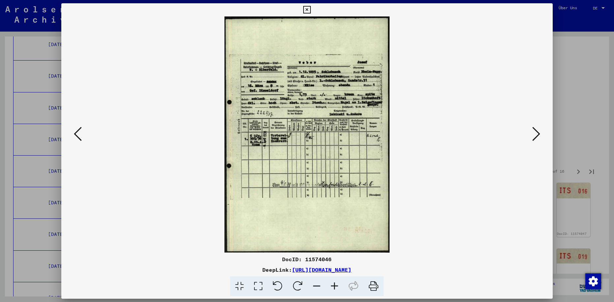
drag, startPoint x: 223, startPoint y: 270, endPoint x: 425, endPoint y: 267, distance: 202.0
click at [425, 267] on div "DeepLink: [URL][DOMAIN_NAME]" at bounding box center [306, 270] width 491 height 8
copy link "[URL][DOMAIN_NAME]"
click at [532, 133] on icon at bounding box center [536, 134] width 8 height 16
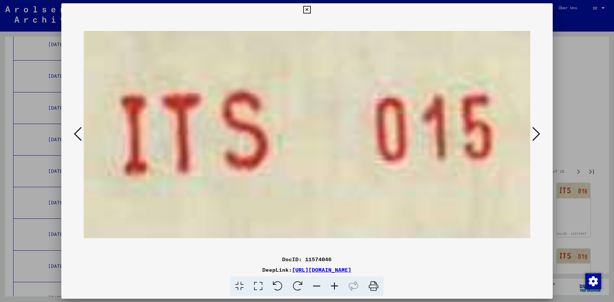
click at [532, 133] on icon at bounding box center [536, 134] width 8 height 16
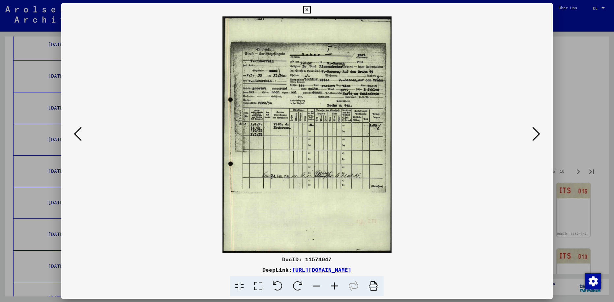
click at [333, 284] on icon at bounding box center [335, 287] width 18 height 20
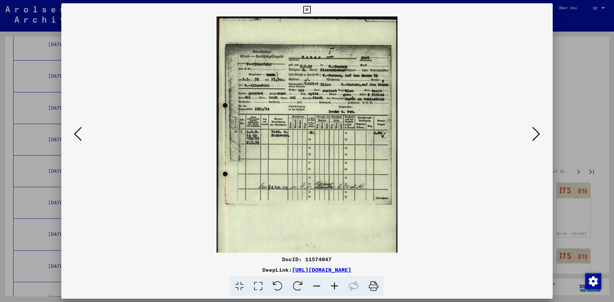
click at [334, 284] on icon at bounding box center [335, 287] width 18 height 20
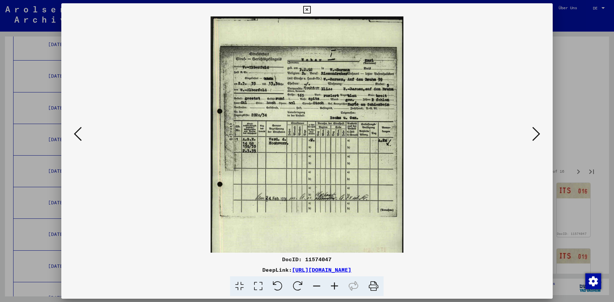
click at [334, 284] on icon at bounding box center [335, 287] width 18 height 20
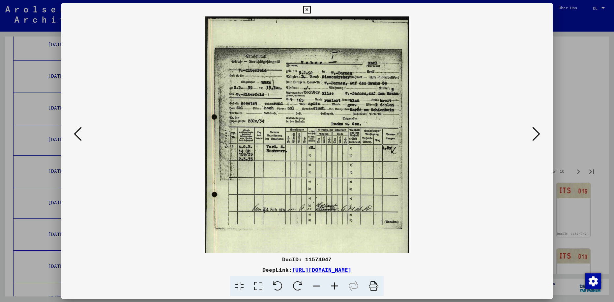
click at [332, 286] on icon at bounding box center [335, 287] width 18 height 20
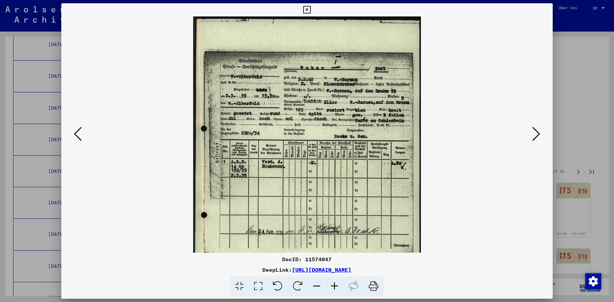
click at [332, 286] on icon at bounding box center [335, 287] width 18 height 20
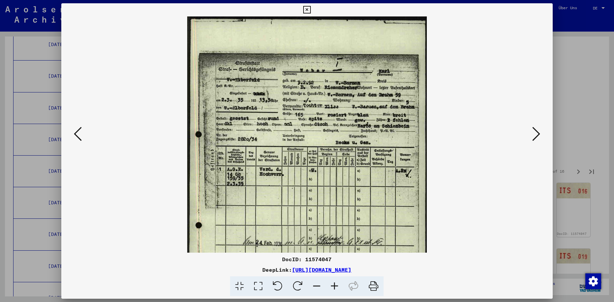
click at [332, 285] on icon at bounding box center [335, 287] width 18 height 20
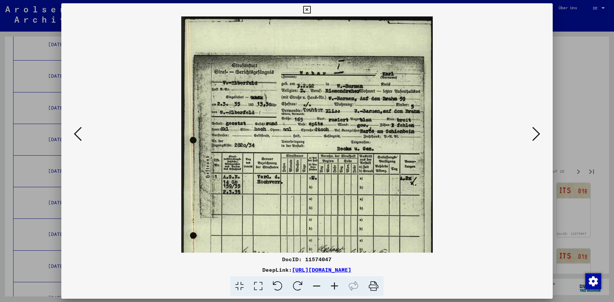
click at [333, 284] on icon at bounding box center [335, 287] width 18 height 20
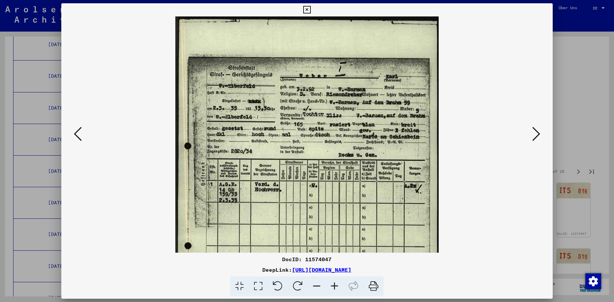
click at [333, 284] on icon at bounding box center [335, 287] width 18 height 20
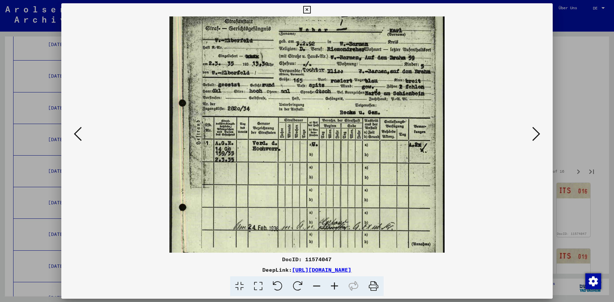
scroll to position [59, 0]
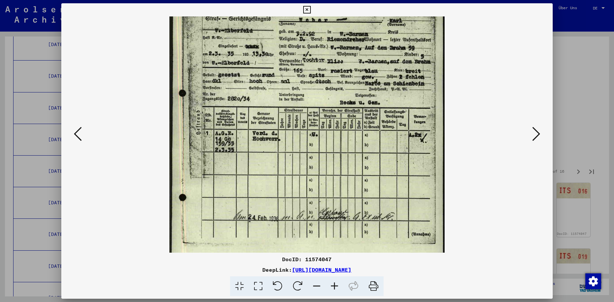
drag, startPoint x: 364, startPoint y: 184, endPoint x: 357, endPoint y: 125, distance: 59.0
click at [357, 125] on img at bounding box center [306, 150] width 275 height 385
drag, startPoint x: 223, startPoint y: 271, endPoint x: 426, endPoint y: 272, distance: 202.7
click at [426, 272] on div "DeepLink: [URL][DOMAIN_NAME]" at bounding box center [306, 270] width 491 height 8
copy link "[URL][DOMAIN_NAME]"
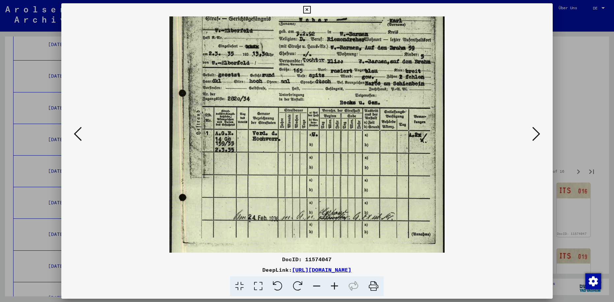
click at [536, 133] on icon at bounding box center [536, 134] width 8 height 16
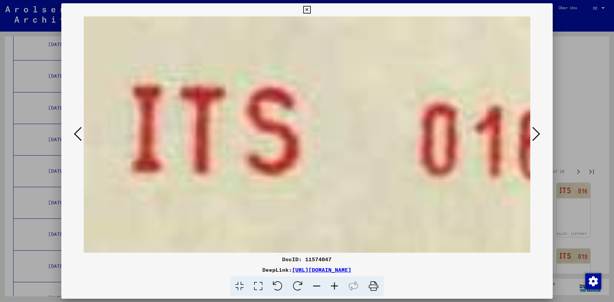
click at [536, 133] on icon at bounding box center [536, 134] width 8 height 16
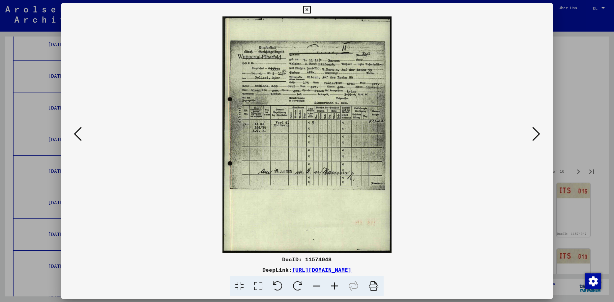
click at [535, 135] on icon at bounding box center [536, 134] width 8 height 16
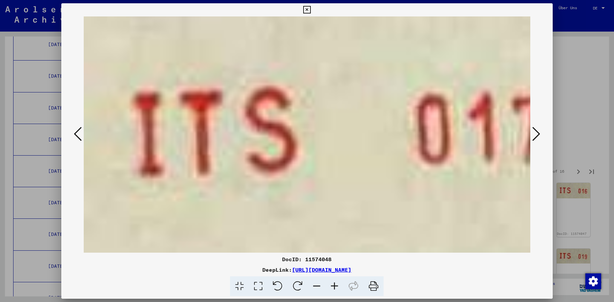
click at [535, 135] on icon at bounding box center [536, 134] width 8 height 16
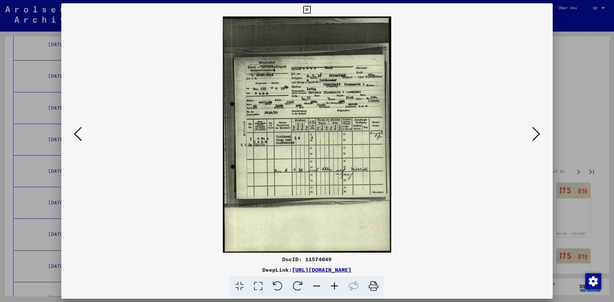
drag, startPoint x: 222, startPoint y: 270, endPoint x: 427, endPoint y: 265, distance: 205.0
click at [427, 265] on div "DocID: 11574049 DeepLink: [URL][DOMAIN_NAME]" at bounding box center [306, 276] width 491 height 41
click at [534, 133] on icon at bounding box center [536, 134] width 8 height 16
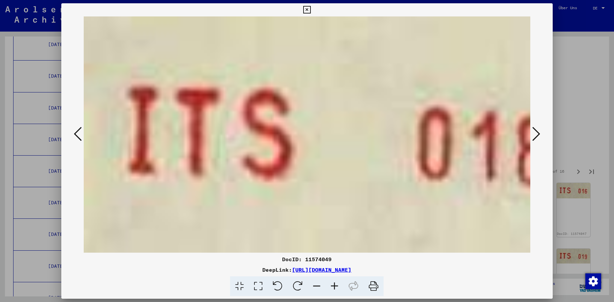
click at [534, 133] on icon at bounding box center [536, 134] width 8 height 16
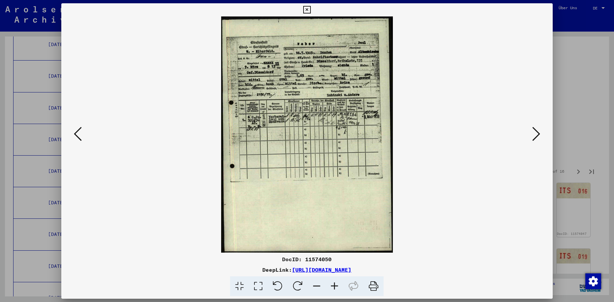
click at [337, 287] on icon at bounding box center [335, 287] width 18 height 20
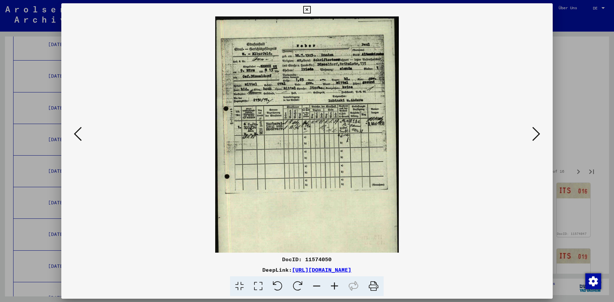
click at [337, 286] on icon at bounding box center [335, 287] width 18 height 20
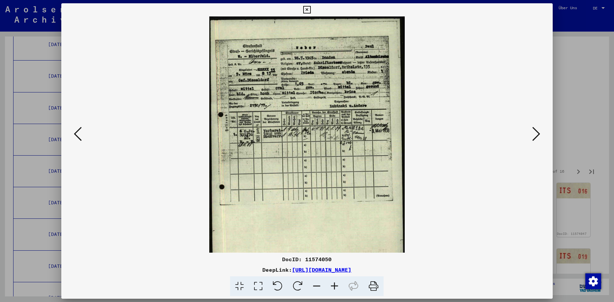
click at [337, 286] on icon at bounding box center [335, 287] width 18 height 20
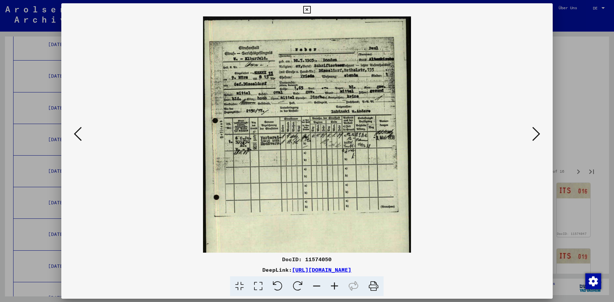
click at [337, 286] on icon at bounding box center [335, 287] width 18 height 20
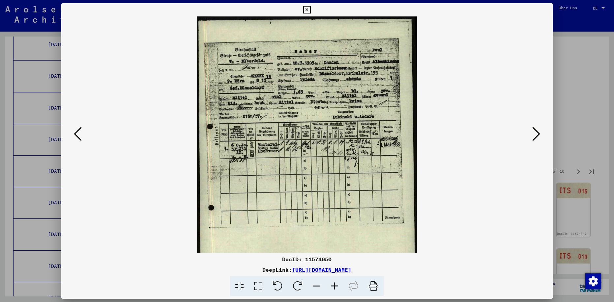
click at [337, 286] on icon at bounding box center [335, 287] width 18 height 20
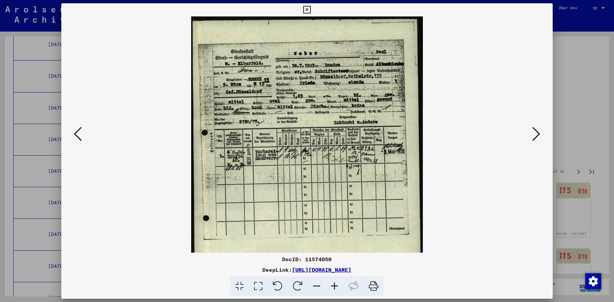
click at [337, 286] on icon at bounding box center [335, 287] width 18 height 20
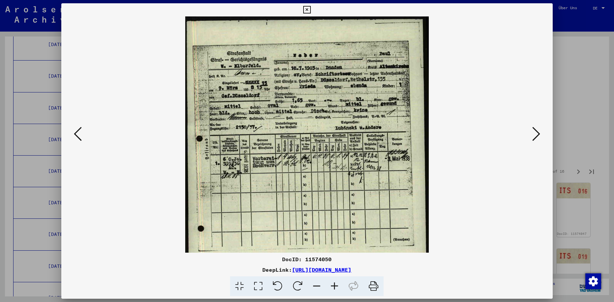
click at [337, 286] on icon at bounding box center [335, 287] width 18 height 20
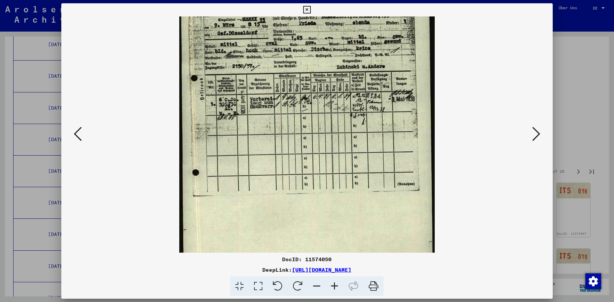
drag, startPoint x: 349, startPoint y: 203, endPoint x: 348, endPoint y: 140, distance: 63.6
click at [347, 139] on img at bounding box center [306, 126] width 255 height 352
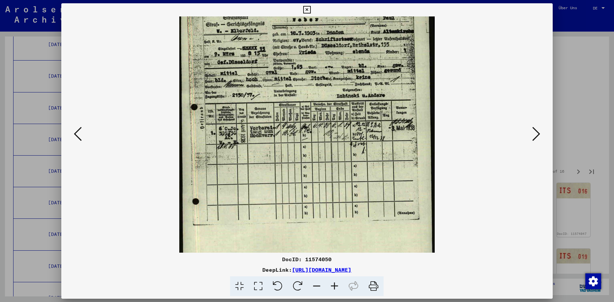
scroll to position [36, 0]
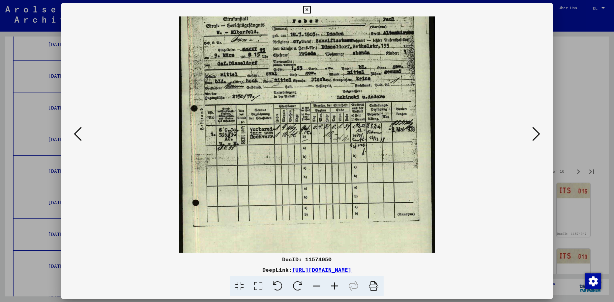
drag, startPoint x: 338, startPoint y: 157, endPoint x: 343, endPoint y: 179, distance: 22.2
click at [343, 179] on img at bounding box center [306, 156] width 255 height 352
click at [533, 136] on icon at bounding box center [536, 134] width 8 height 16
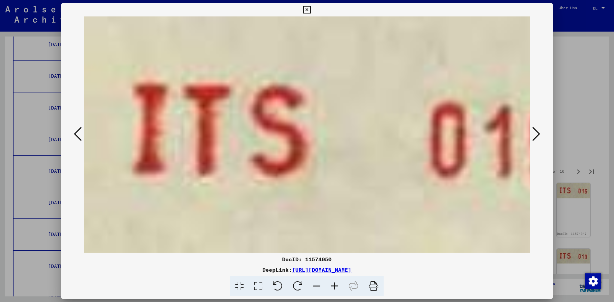
scroll to position [0, 0]
click at [533, 136] on icon at bounding box center [536, 134] width 8 height 16
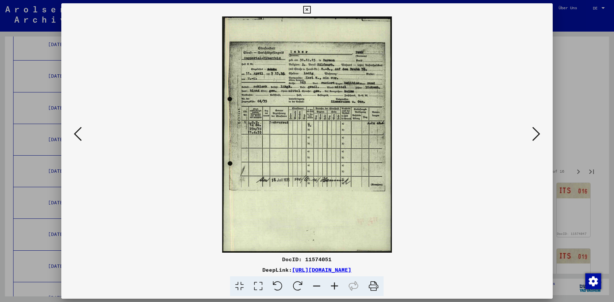
click at [536, 137] on icon at bounding box center [536, 134] width 8 height 16
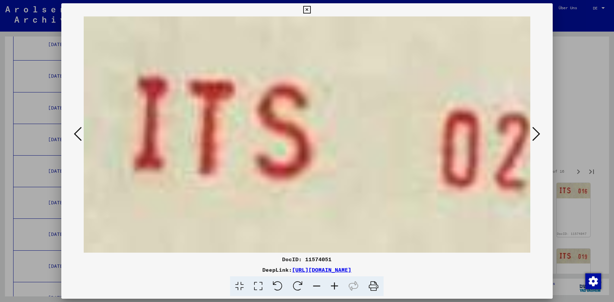
click at [536, 137] on icon at bounding box center [536, 134] width 8 height 16
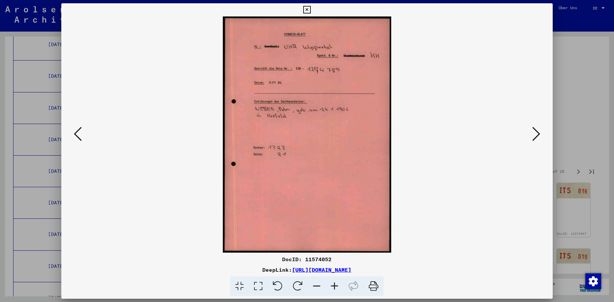
click at [535, 136] on icon at bounding box center [536, 134] width 8 height 16
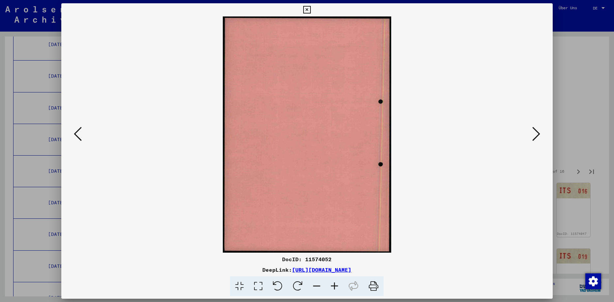
click at [535, 136] on icon at bounding box center [536, 134] width 8 height 16
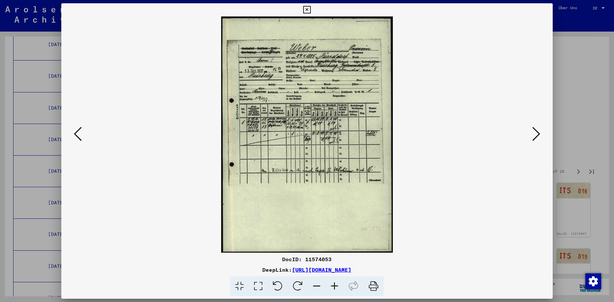
click at [535, 136] on icon at bounding box center [536, 134] width 8 height 16
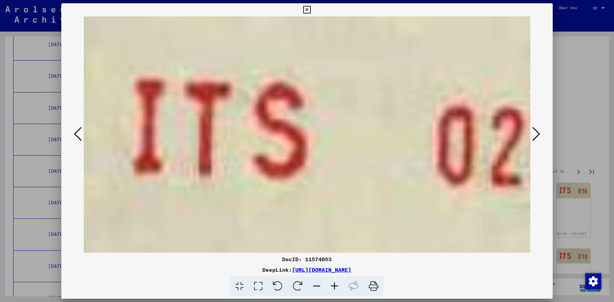
click at [535, 136] on icon at bounding box center [536, 134] width 8 height 16
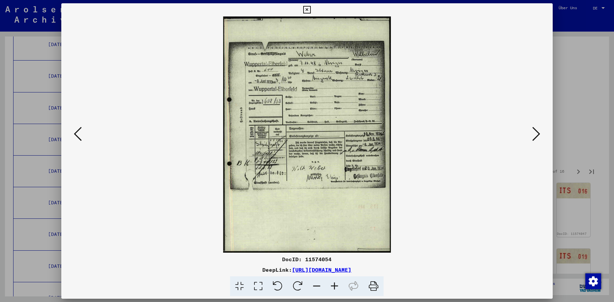
click at [534, 133] on icon at bounding box center [536, 134] width 8 height 16
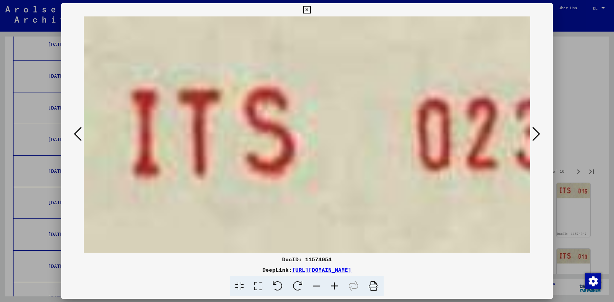
click at [534, 132] on icon at bounding box center [536, 134] width 8 height 16
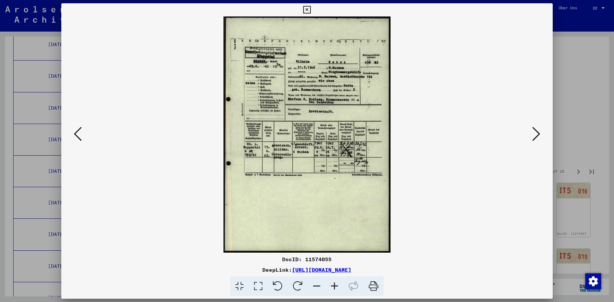
click at [537, 133] on icon at bounding box center [536, 134] width 8 height 16
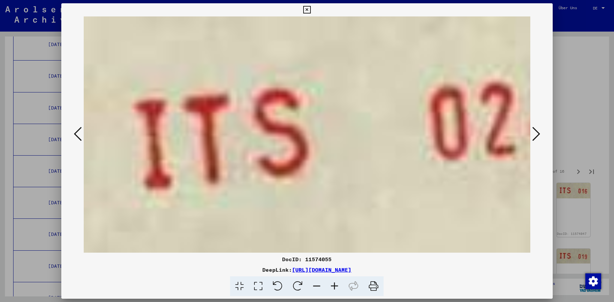
click at [537, 133] on icon at bounding box center [536, 134] width 8 height 16
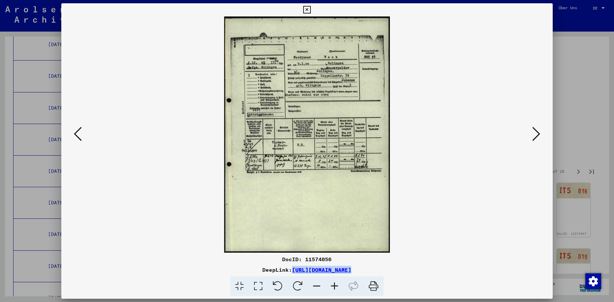
drag, startPoint x: 223, startPoint y: 269, endPoint x: 423, endPoint y: 275, distance: 200.4
click at [423, 275] on div "DocID: 11574056 DeepLink: [URL][DOMAIN_NAME]" at bounding box center [306, 276] width 491 height 41
click at [532, 139] on icon at bounding box center [536, 134] width 8 height 16
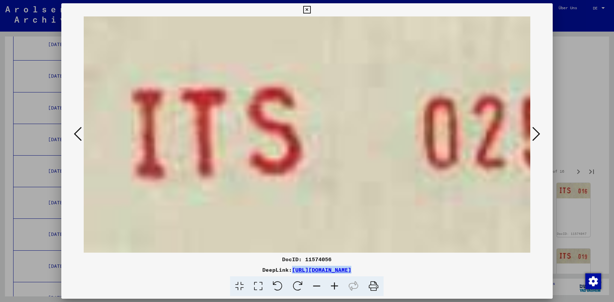
click at [533, 138] on icon at bounding box center [536, 134] width 8 height 16
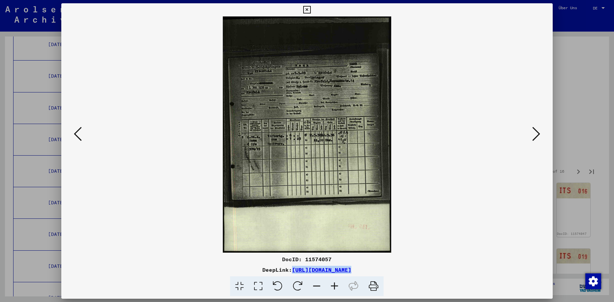
click at [535, 133] on icon at bounding box center [536, 134] width 8 height 16
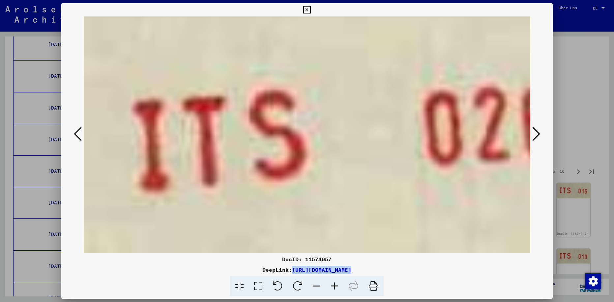
click at [535, 133] on icon at bounding box center [536, 134] width 8 height 16
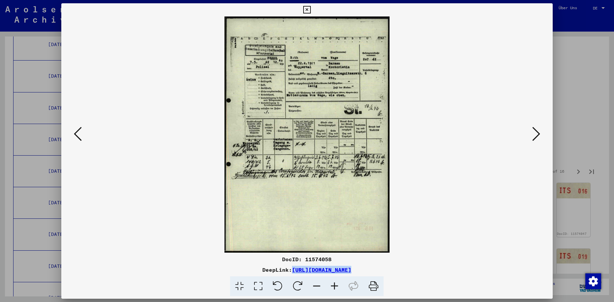
click at [534, 135] on icon at bounding box center [536, 134] width 8 height 16
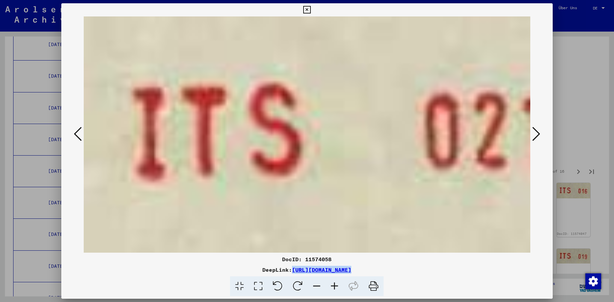
click at [534, 135] on icon at bounding box center [536, 134] width 8 height 16
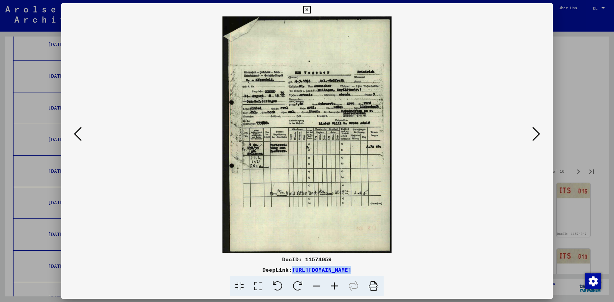
click at [535, 134] on icon at bounding box center [536, 134] width 8 height 16
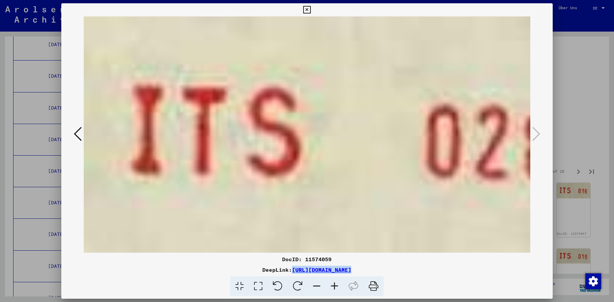
click at [535, 134] on icon at bounding box center [536, 134] width 8 height 16
drag, startPoint x: 548, startPoint y: 10, endPoint x: 552, endPoint y: 27, distance: 17.7
click at [311, 10] on icon at bounding box center [307, 10] width 8 height 8
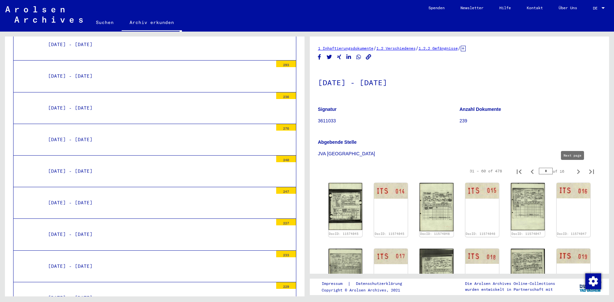
click at [574, 174] on icon "Next page" at bounding box center [578, 171] width 9 height 9
type input "*"
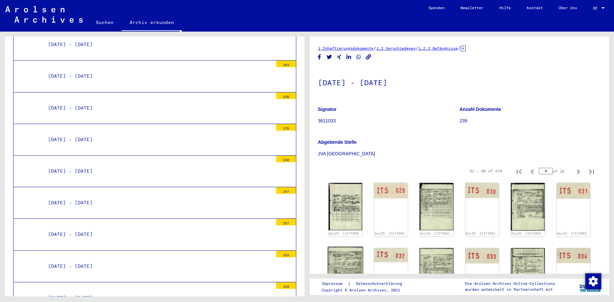
click at [348, 247] on img at bounding box center [346, 272] width 36 height 50
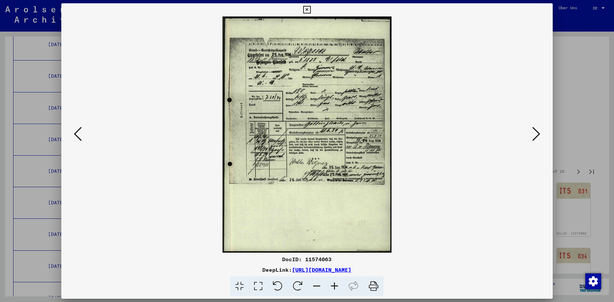
click at [537, 134] on icon at bounding box center [536, 134] width 8 height 16
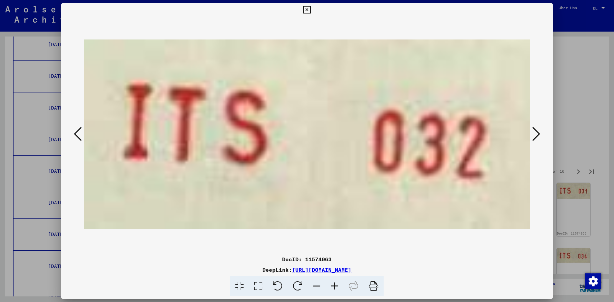
click at [537, 134] on icon at bounding box center [536, 134] width 8 height 16
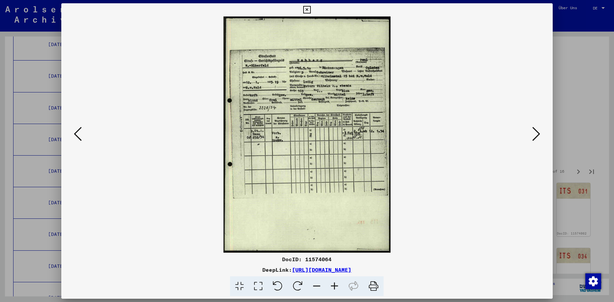
click at [537, 135] on icon at bounding box center [536, 134] width 8 height 16
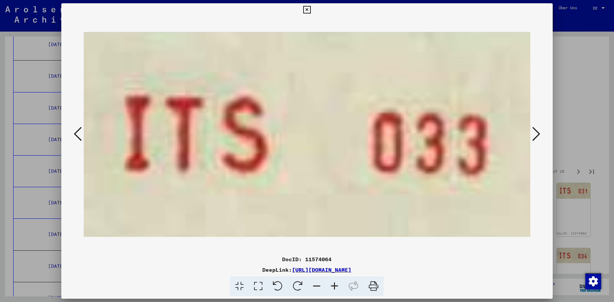
click at [537, 135] on icon at bounding box center [536, 134] width 8 height 16
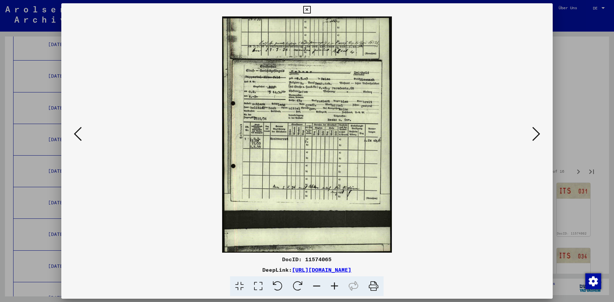
click at [537, 135] on icon at bounding box center [536, 134] width 8 height 16
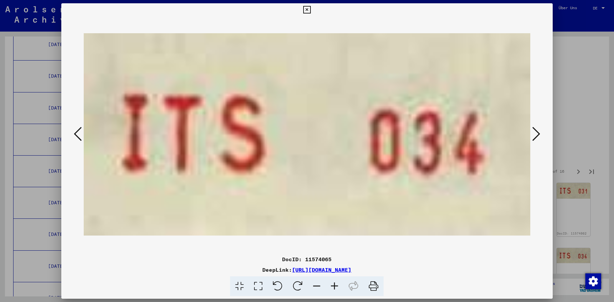
click at [537, 135] on icon at bounding box center [536, 134] width 8 height 16
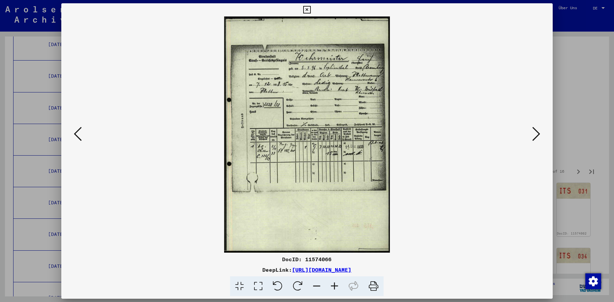
click at [535, 134] on icon at bounding box center [536, 134] width 8 height 16
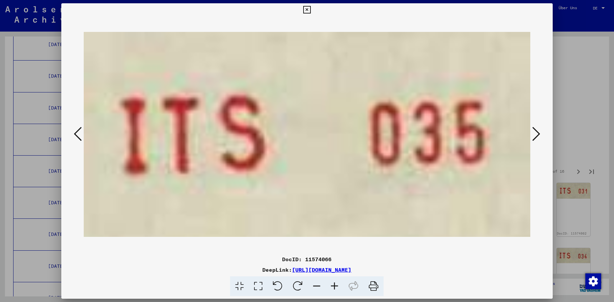
click at [535, 134] on icon at bounding box center [536, 134] width 8 height 16
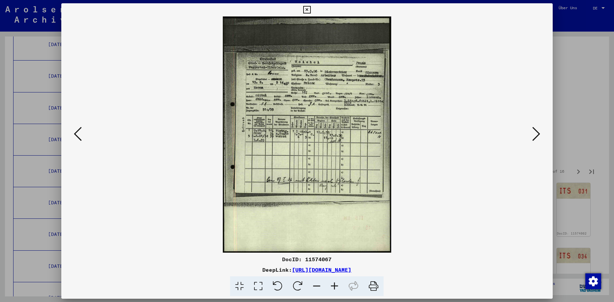
click at [539, 136] on icon at bounding box center [536, 134] width 8 height 16
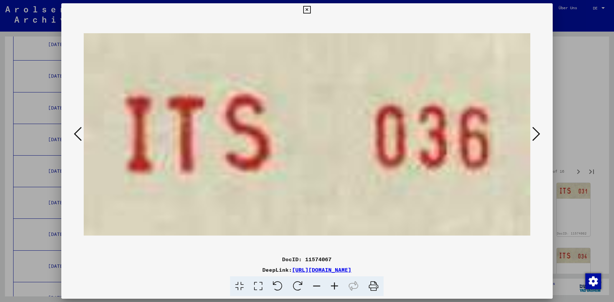
click at [539, 136] on icon at bounding box center [536, 134] width 8 height 16
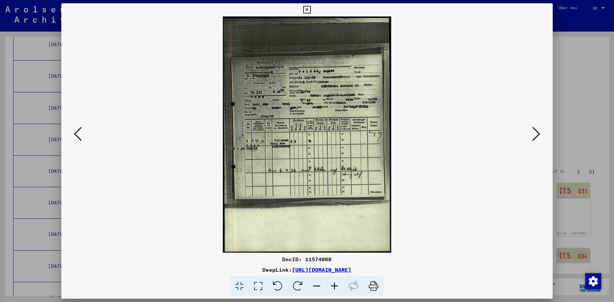
drag, startPoint x: 222, startPoint y: 269, endPoint x: 423, endPoint y: 273, distance: 200.7
click at [423, 273] on div "DeepLink: [URL][DOMAIN_NAME]" at bounding box center [306, 270] width 491 height 8
click at [533, 134] on icon at bounding box center [536, 134] width 8 height 16
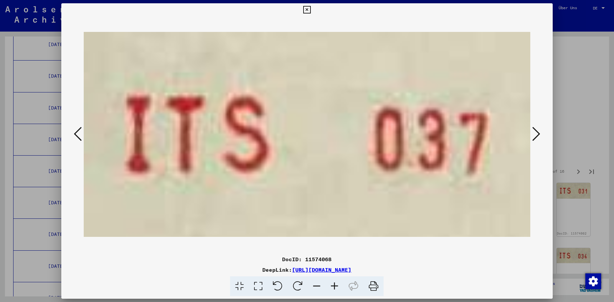
click at [535, 134] on icon at bounding box center [536, 134] width 8 height 16
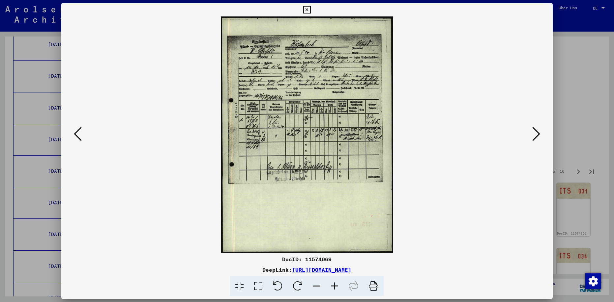
click at [533, 133] on icon at bounding box center [536, 134] width 8 height 16
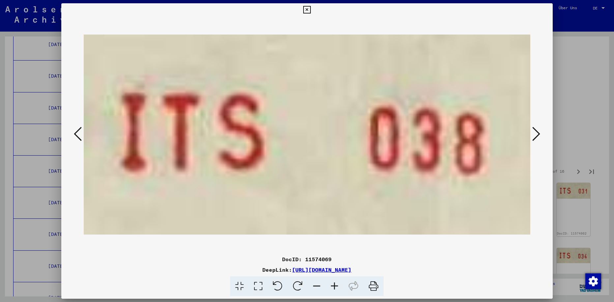
click at [533, 133] on icon at bounding box center [536, 134] width 8 height 16
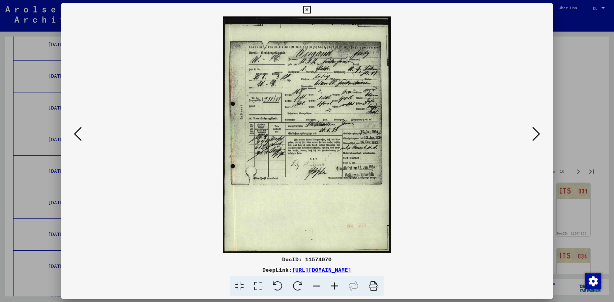
click at [536, 129] on icon at bounding box center [536, 134] width 8 height 16
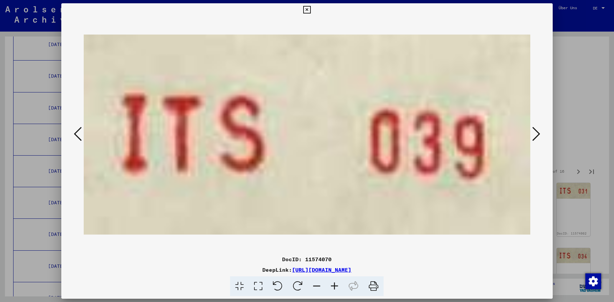
click at [536, 129] on icon at bounding box center [536, 134] width 8 height 16
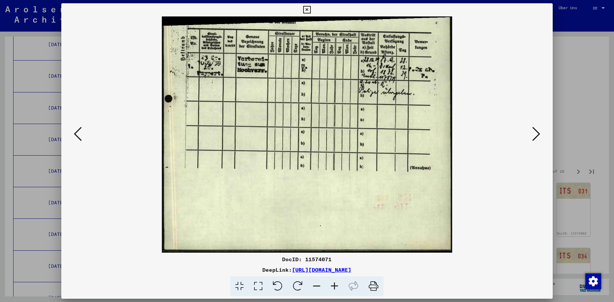
click at [536, 129] on icon at bounding box center [536, 134] width 8 height 16
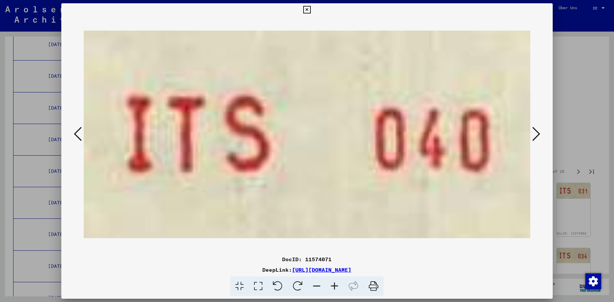
click at [536, 129] on icon at bounding box center [536, 134] width 8 height 16
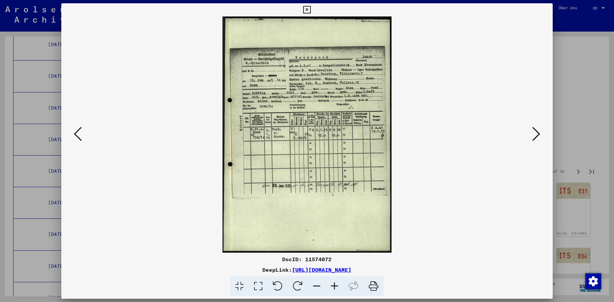
click at [537, 135] on icon at bounding box center [536, 134] width 8 height 16
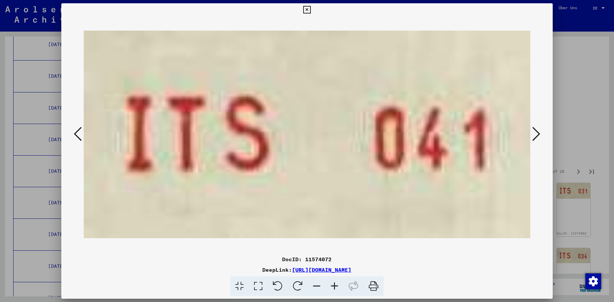
click at [537, 135] on icon at bounding box center [536, 134] width 8 height 16
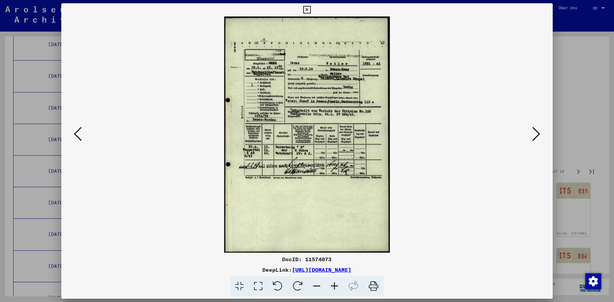
click at [536, 133] on icon at bounding box center [536, 134] width 8 height 16
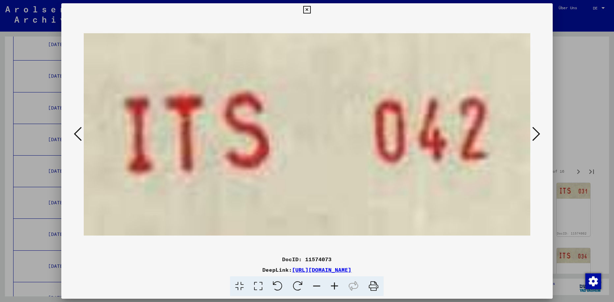
click at [536, 133] on icon at bounding box center [536, 134] width 8 height 16
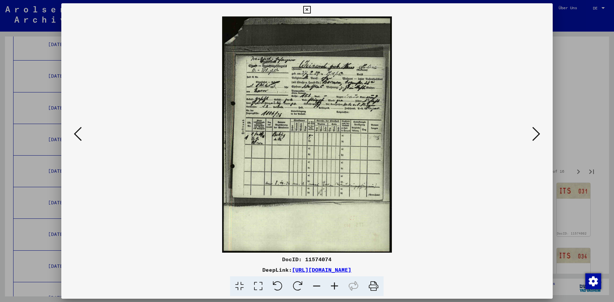
click at [534, 132] on icon at bounding box center [536, 134] width 8 height 16
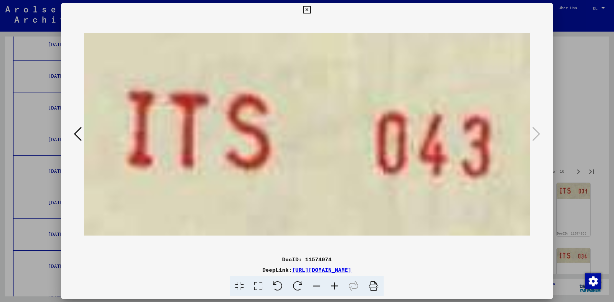
click at [534, 132] on icon at bounding box center [536, 134] width 8 height 16
click at [311, 11] on icon at bounding box center [307, 10] width 8 height 8
